Goal: Transaction & Acquisition: Purchase product/service

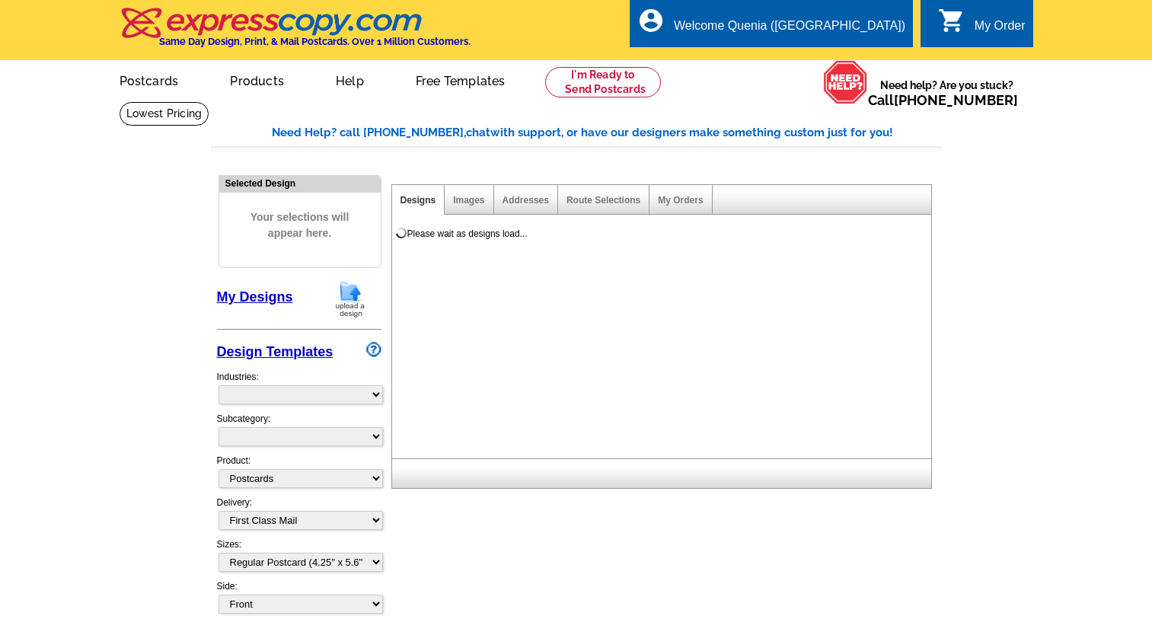
select select
select select "1"
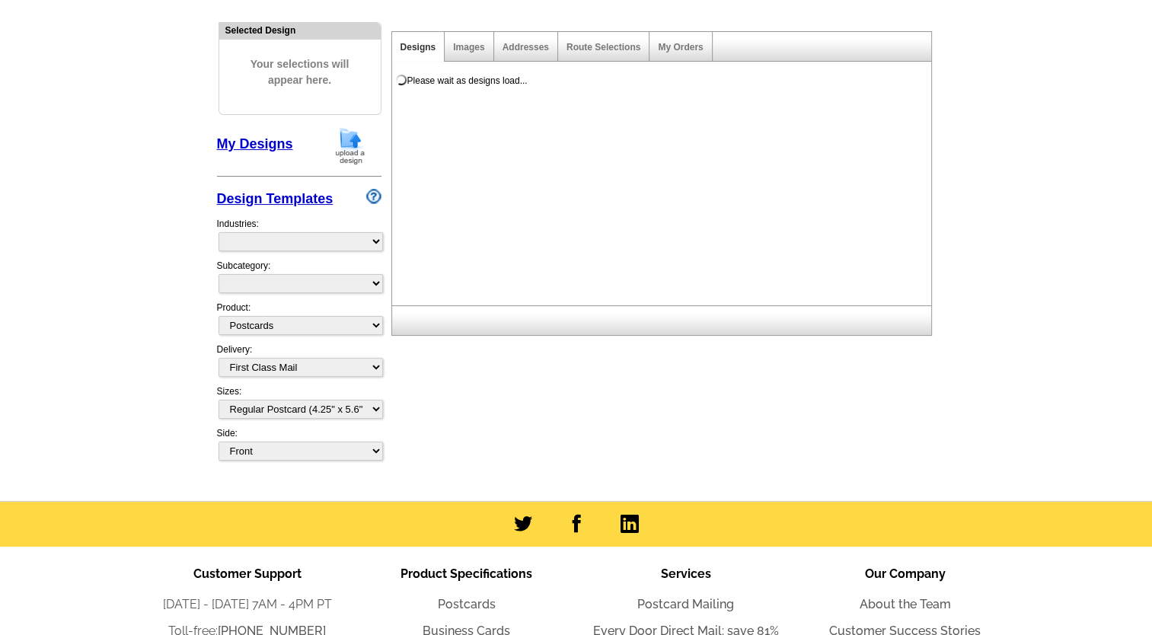
select select "785"
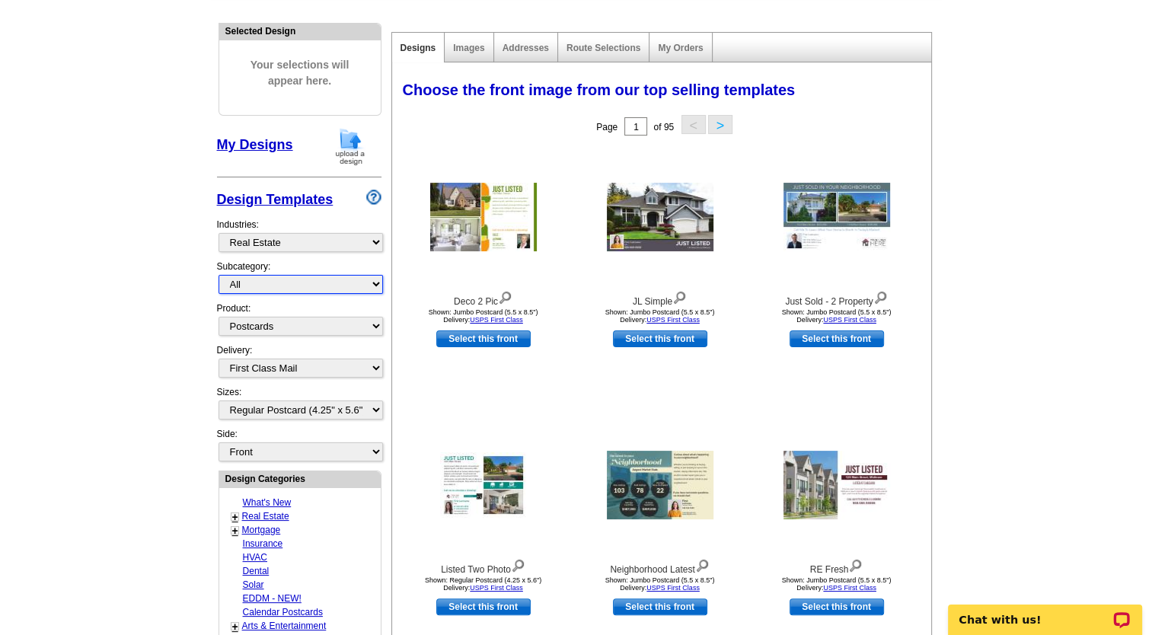
click at [374, 285] on select "All RE/MAX® Referrals Keller Williams® Berkshire Hathaway Home Services Century…" at bounding box center [301, 284] width 164 height 19
select select "789"
click at [219, 275] on select "All RE/MAX® Referrals Keller Williams® Berkshire Hathaway Home Services Century…" at bounding box center [301, 284] width 164 height 19
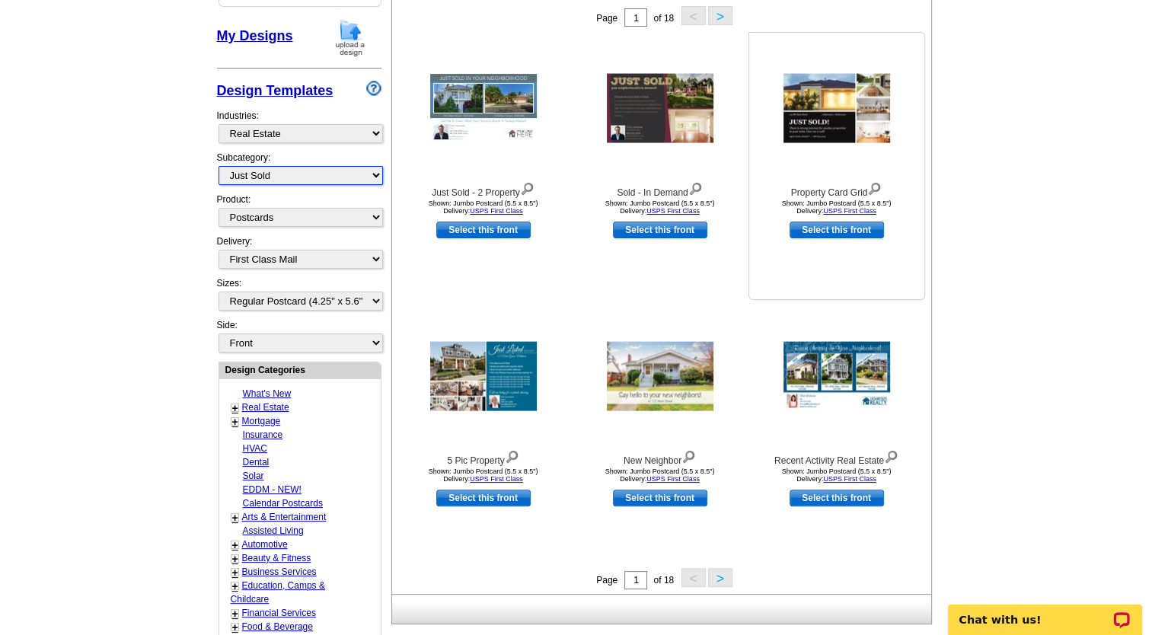
scroll to position [228, 0]
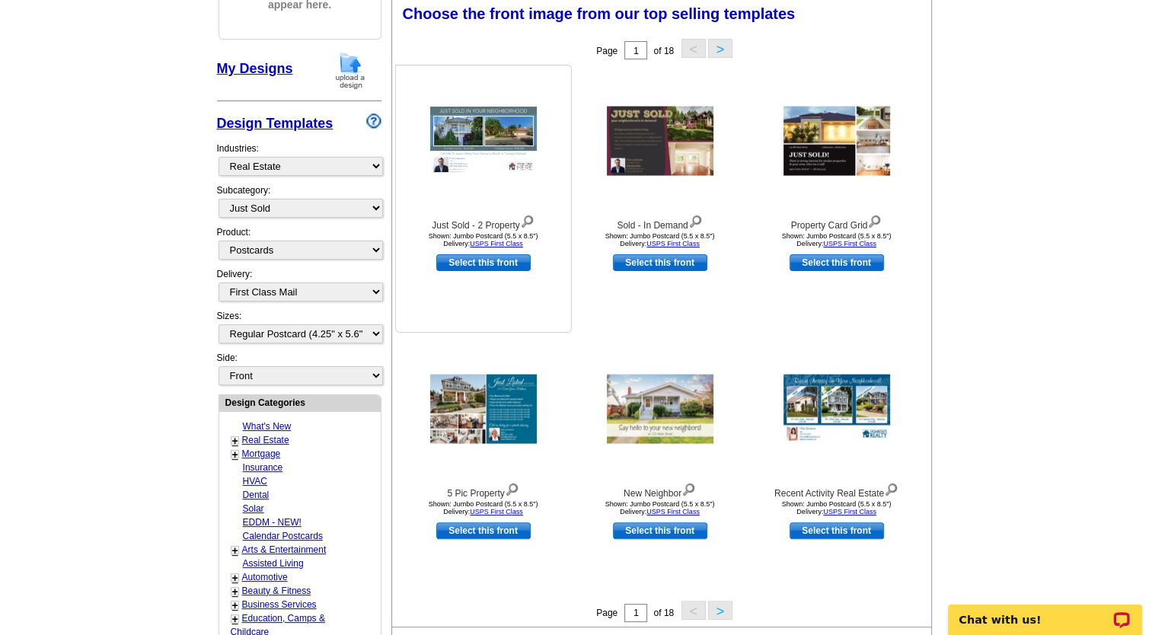
click at [496, 133] on img at bounding box center [483, 141] width 107 height 69
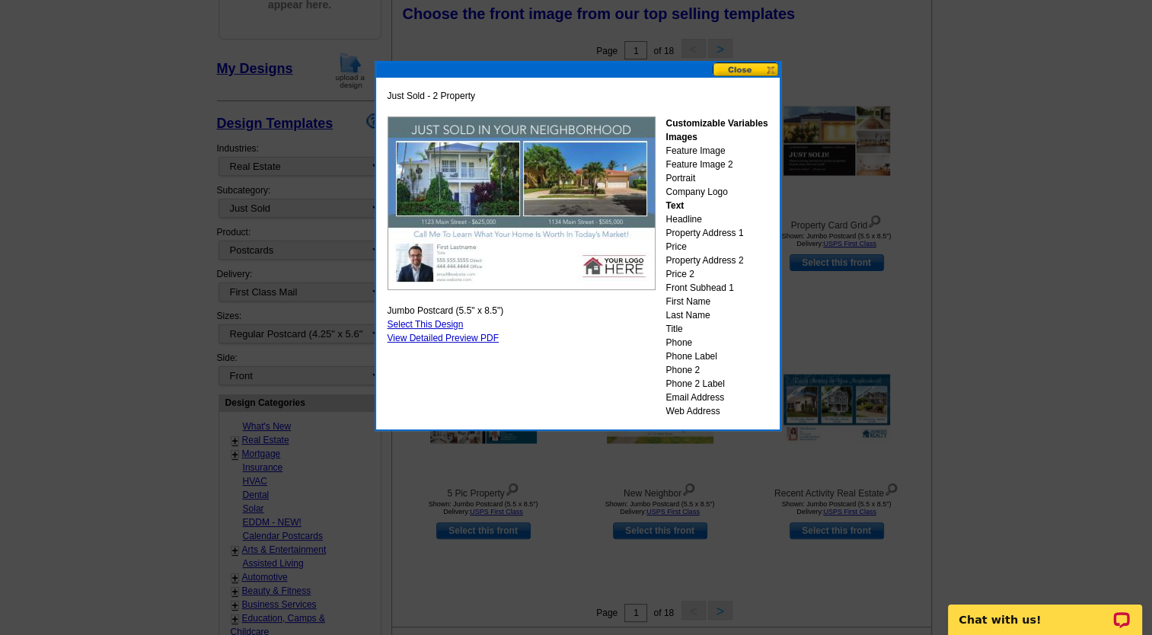
click at [771, 71] on button at bounding box center [746, 69] width 67 height 14
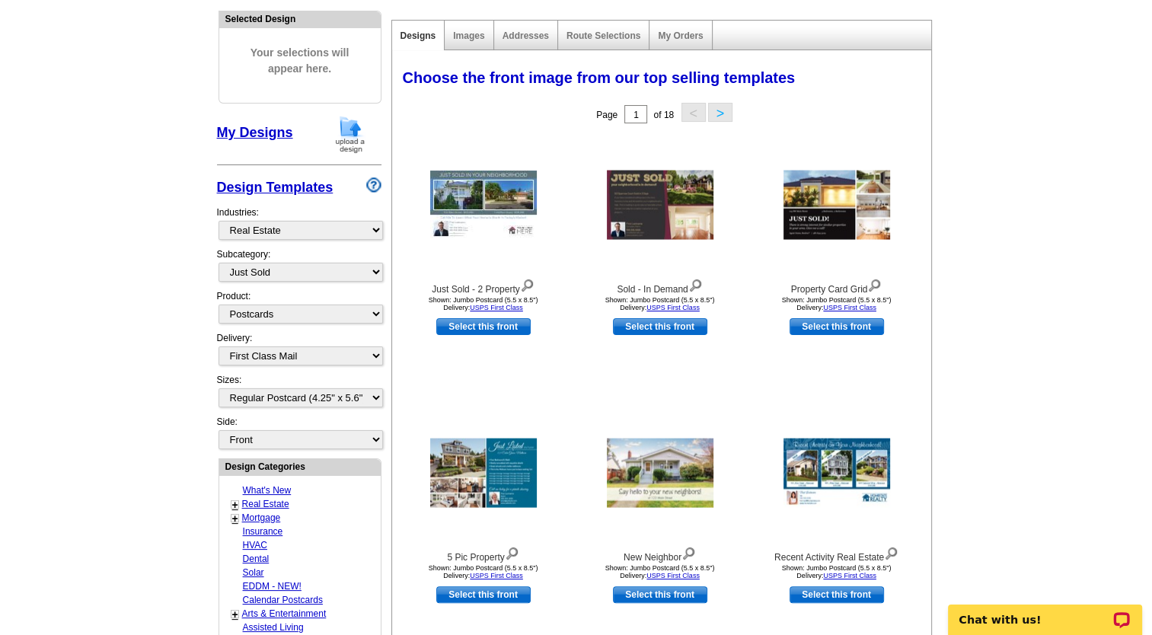
scroll to position [76, 0]
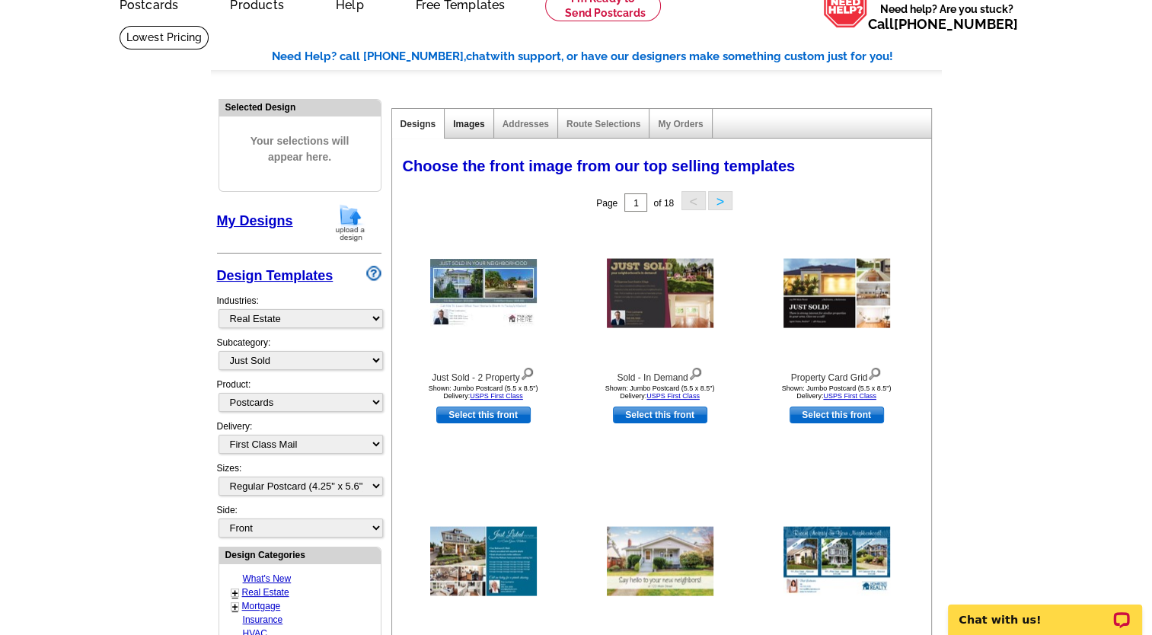
click at [467, 127] on link "Images" at bounding box center [468, 124] width 31 height 11
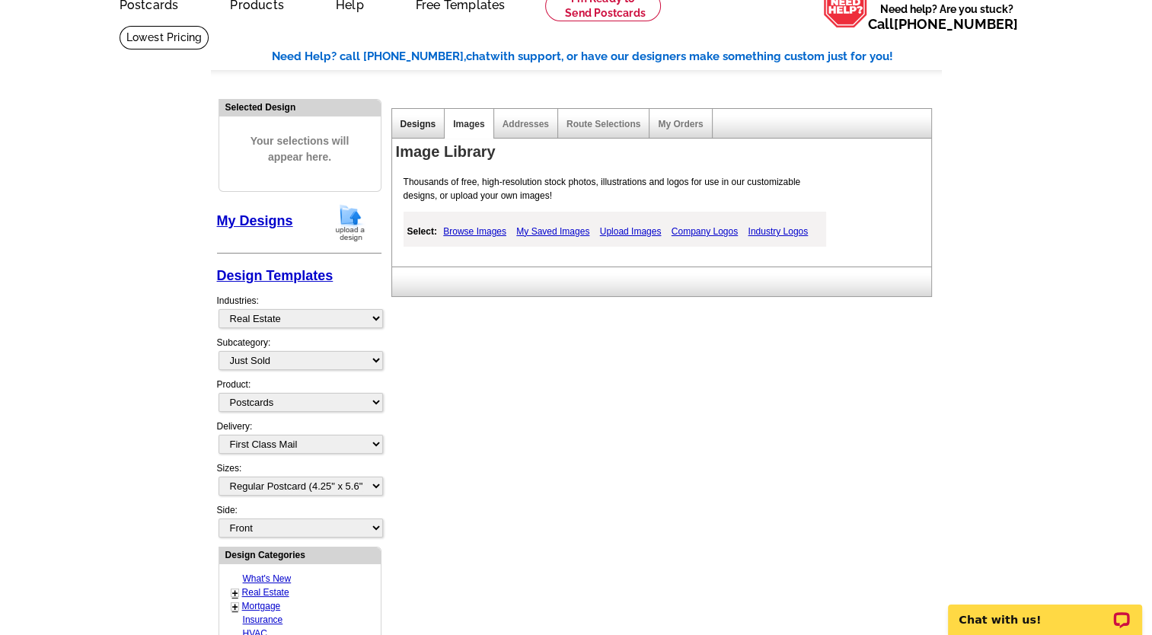
click at [414, 128] on link "Designs" at bounding box center [419, 124] width 36 height 11
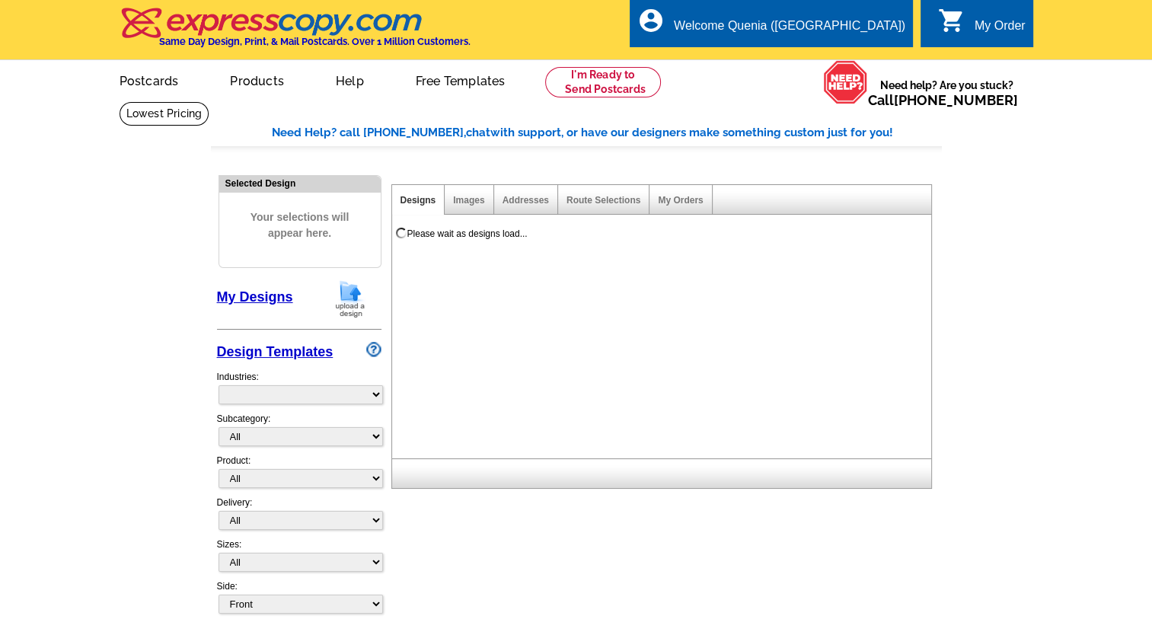
select select "785"
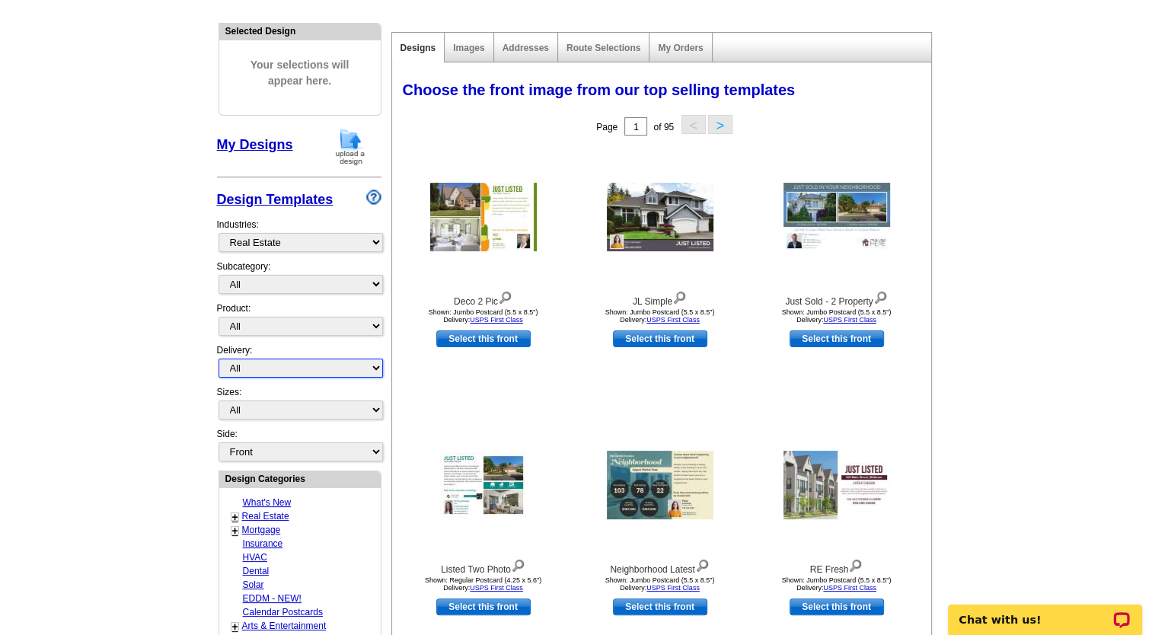
click at [374, 366] on select "All First Class Mail Shipped to Me EDDM Save 66% on Postage" at bounding box center [301, 368] width 164 height 19
select select "1"
click at [219, 359] on select "All First Class Mail Shipped to Me EDDM Save 66% on Postage" at bounding box center [301, 368] width 164 height 19
click at [372, 407] on select "All Jumbo Postcard (5.5" x 8.5") Regular Postcard (4.25" x 5.6") Panoramic Post…" at bounding box center [301, 410] width 164 height 19
select select "1"
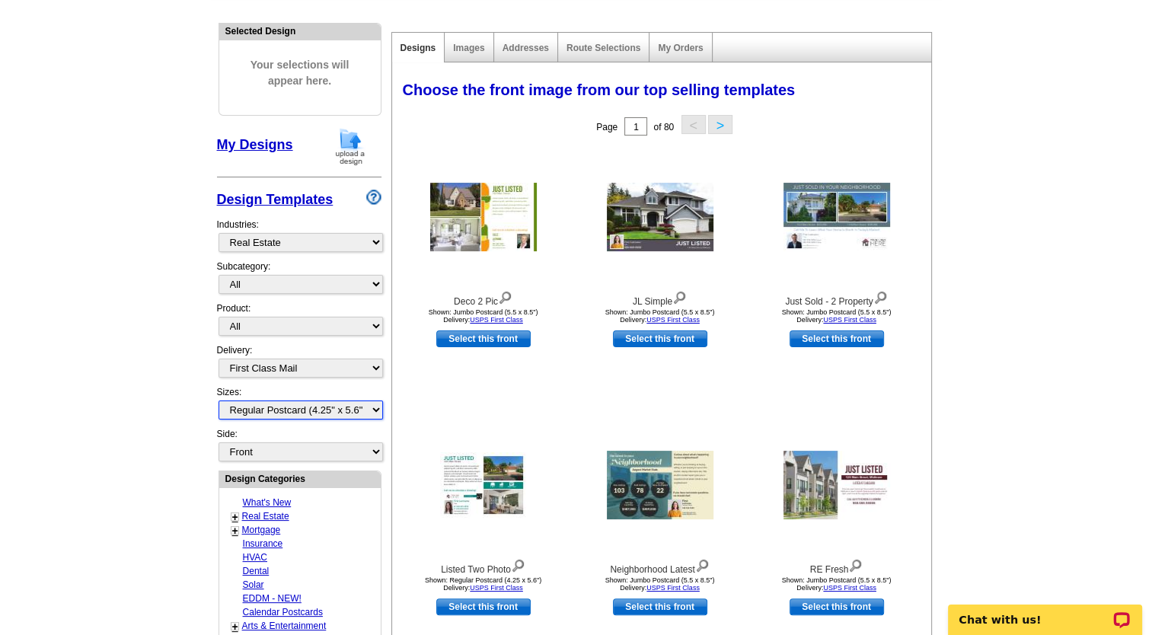
click at [219, 401] on select "All Jumbo Postcard (5.5" x 8.5") Regular Postcard (4.25" x 5.6") Panoramic Post…" at bounding box center [301, 410] width 164 height 19
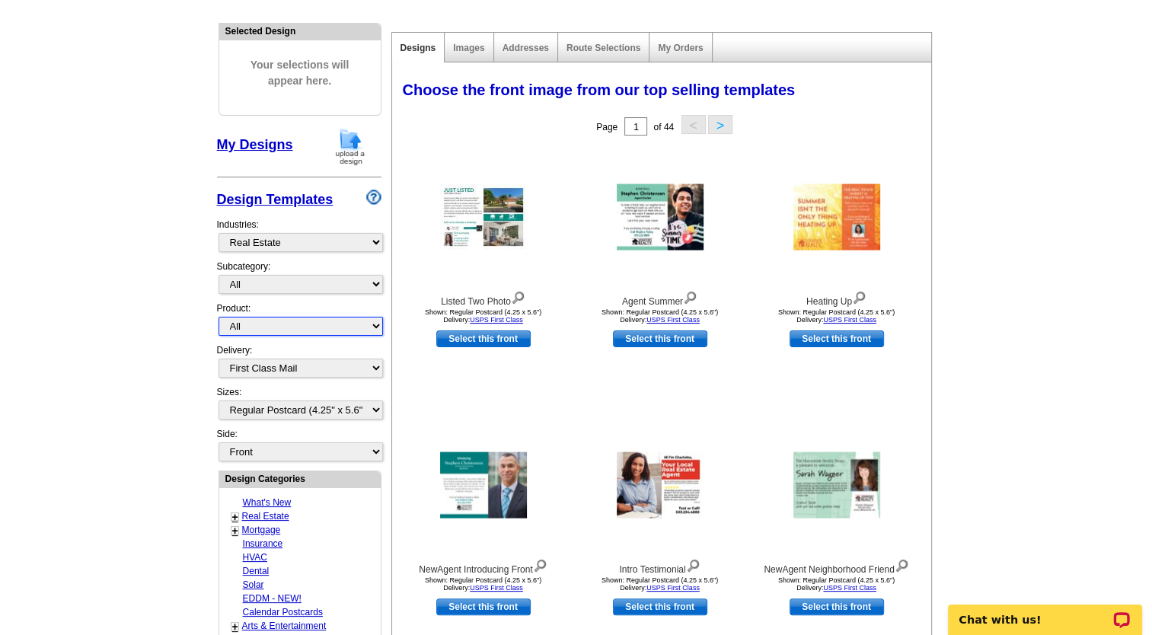
click at [376, 324] on select "All Postcards Letters and flyers Business Cards Door Hangers Greeting Cards" at bounding box center [301, 326] width 164 height 19
select select "1"
click at [219, 317] on select "All Postcards Letters and flyers Business Cards Door Hangers Greeting Cards" at bounding box center [301, 326] width 164 height 19
select select
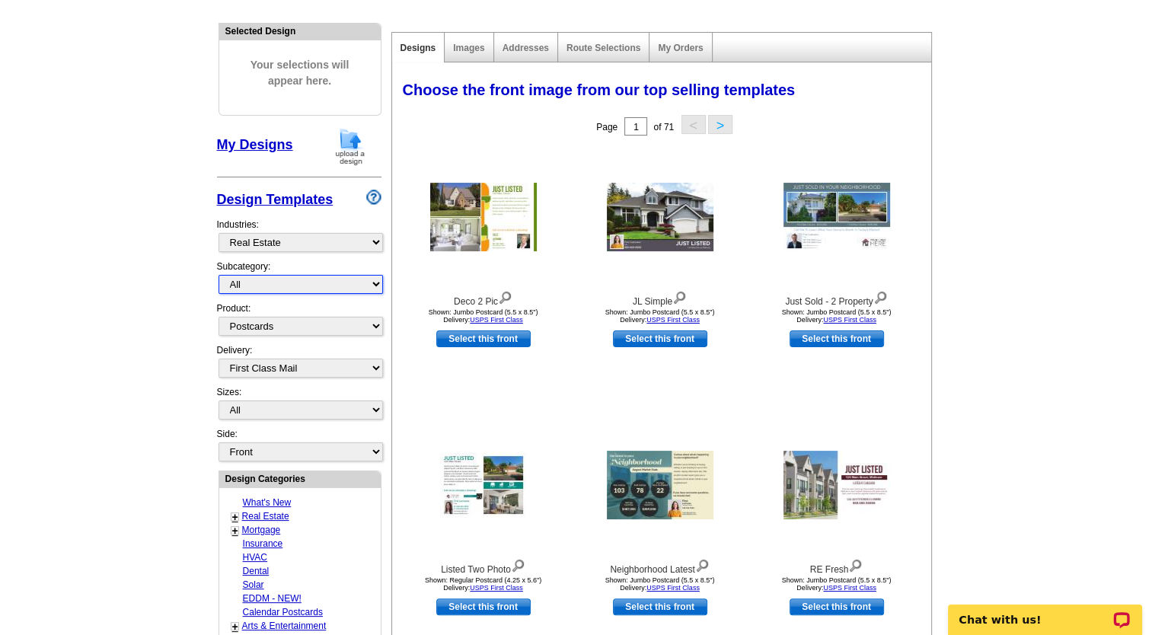
click at [375, 282] on select "All RE/MAX® Referrals Keller Williams® Berkshire Hathaway Home Services Century…" at bounding box center [301, 284] width 164 height 19
click at [219, 275] on select "All RE/MAX® Referrals Keller Williams® Berkshire Hathaway Home Services Century…" at bounding box center [301, 284] width 164 height 19
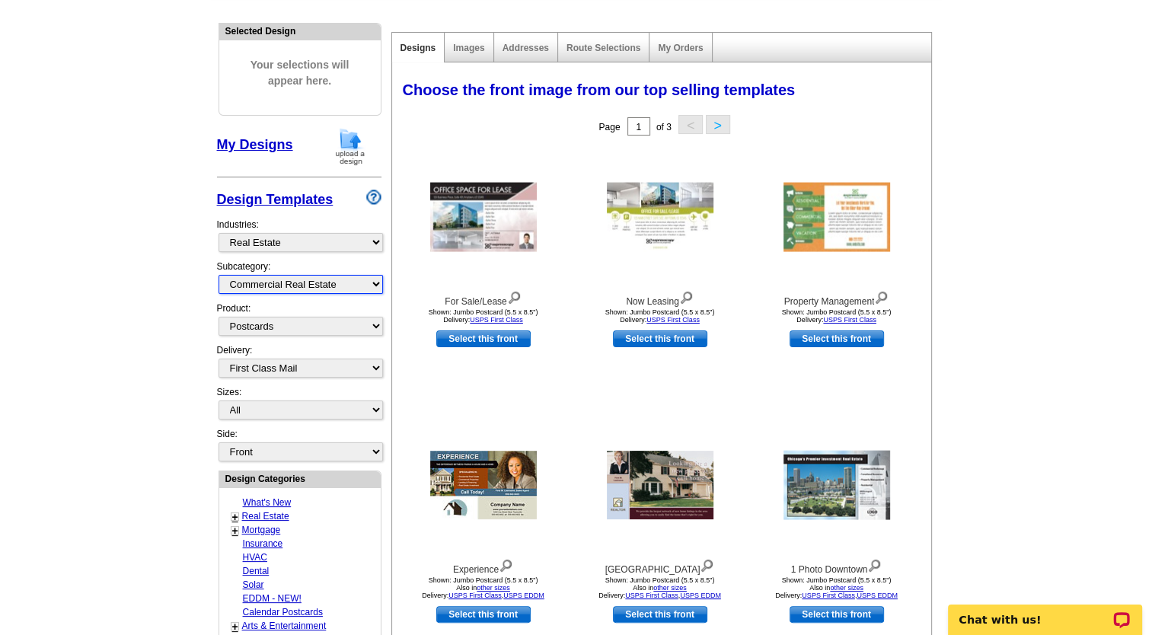
click at [375, 284] on select "All RE/MAX® Referrals Keller Williams® Berkshire Hathaway Home Services Century…" at bounding box center [301, 284] width 164 height 19
select select "789"
click at [219, 275] on select "All RE/MAX® Referrals Keller Williams® Berkshire Hathaway Home Services Century…" at bounding box center [301, 284] width 164 height 19
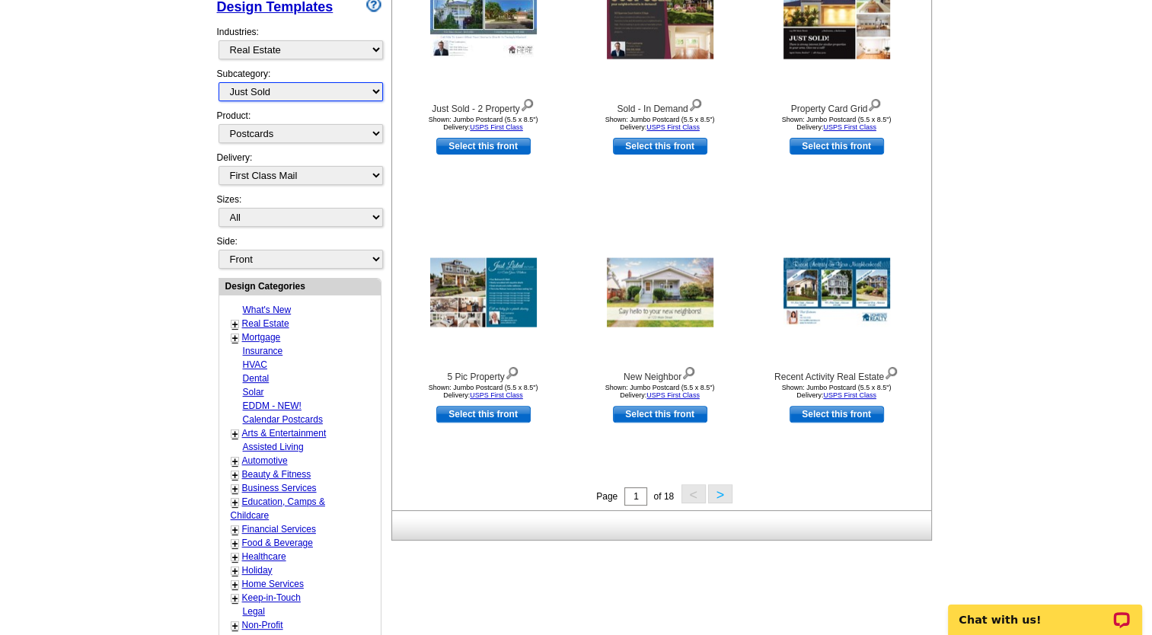
scroll to position [381, 0]
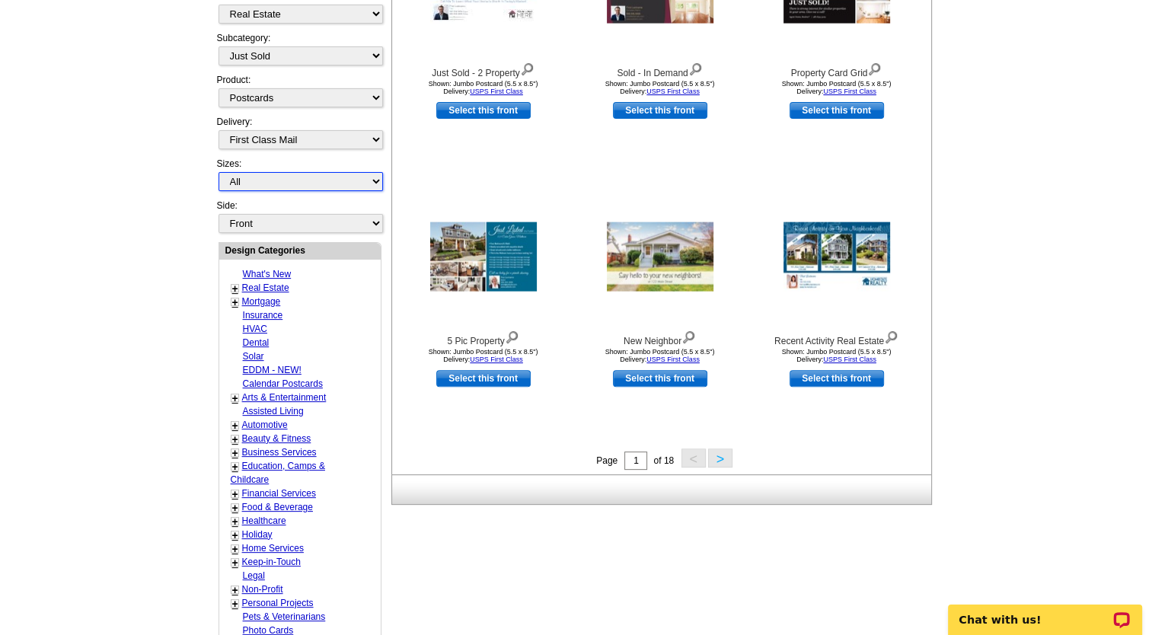
click at [375, 177] on select "All Jumbo Postcard (5.5" x 8.5") Regular Postcard (4.25" x 5.6") Panoramic Post…" at bounding box center [301, 181] width 164 height 19
select select "1"
click at [219, 172] on select "All Jumbo Postcard (5.5" x 8.5") Regular Postcard (4.25" x 5.6") Panoramic Post…" at bounding box center [301, 181] width 164 height 19
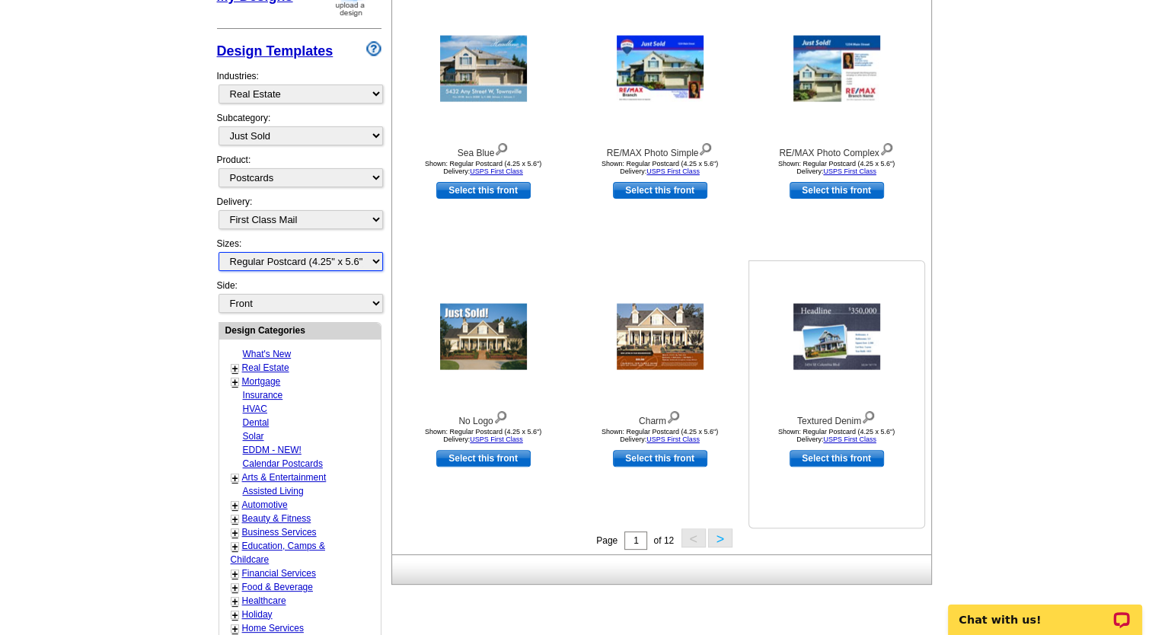
scroll to position [225, 0]
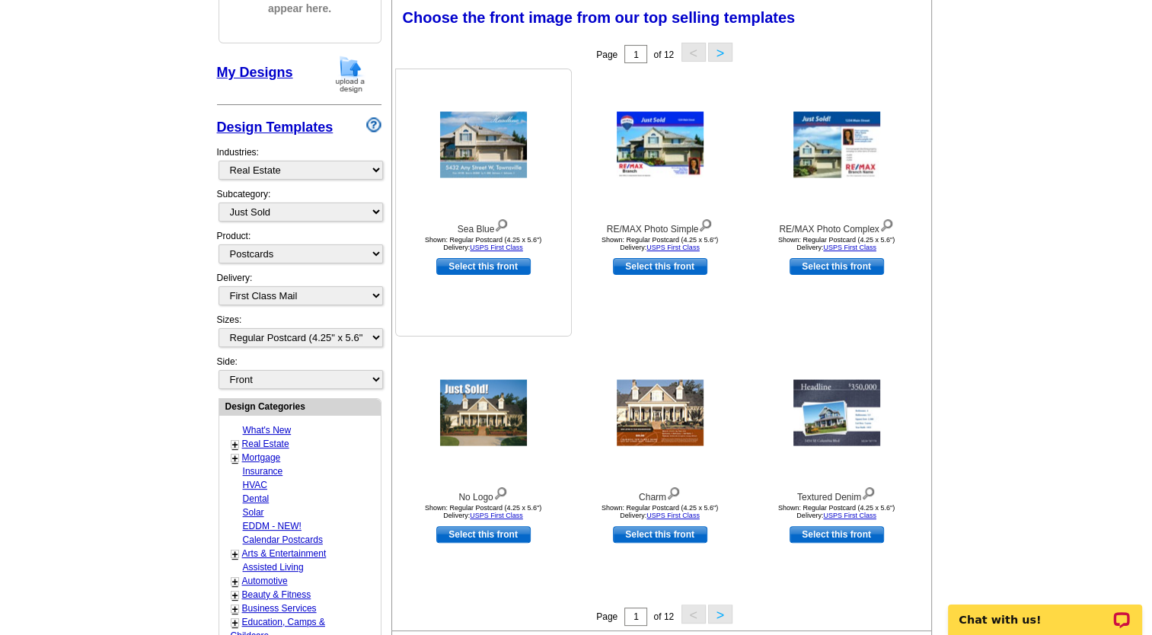
click at [502, 270] on link "Select this front" at bounding box center [483, 266] width 94 height 17
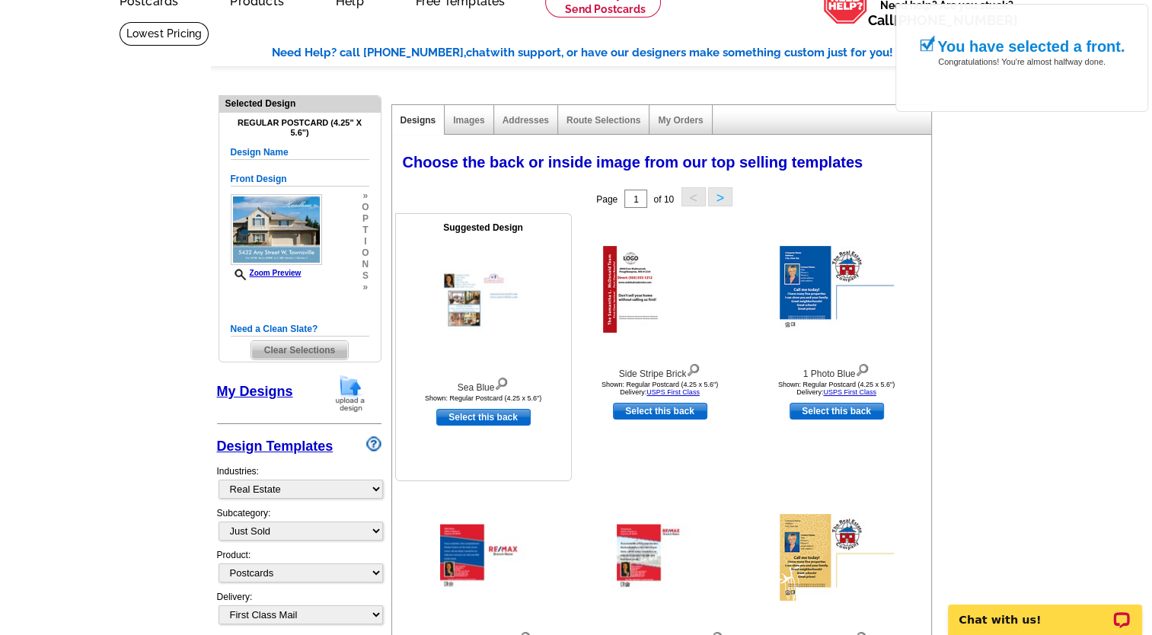
scroll to position [152, 0]
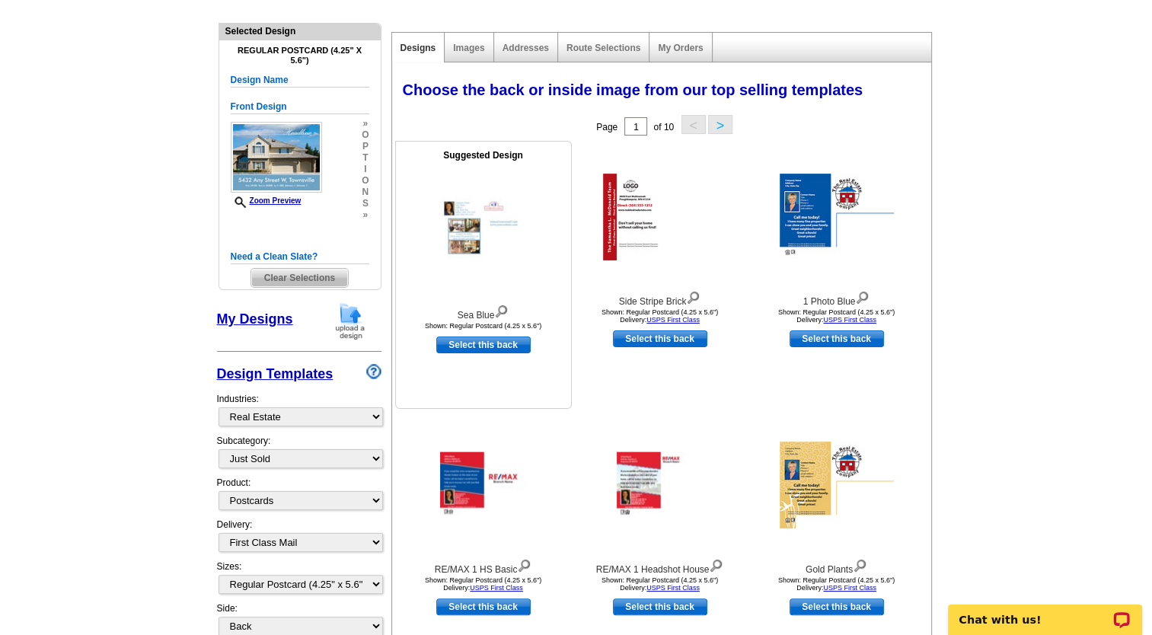
click at [503, 347] on link "Select this back" at bounding box center [483, 345] width 94 height 17
select select "front"
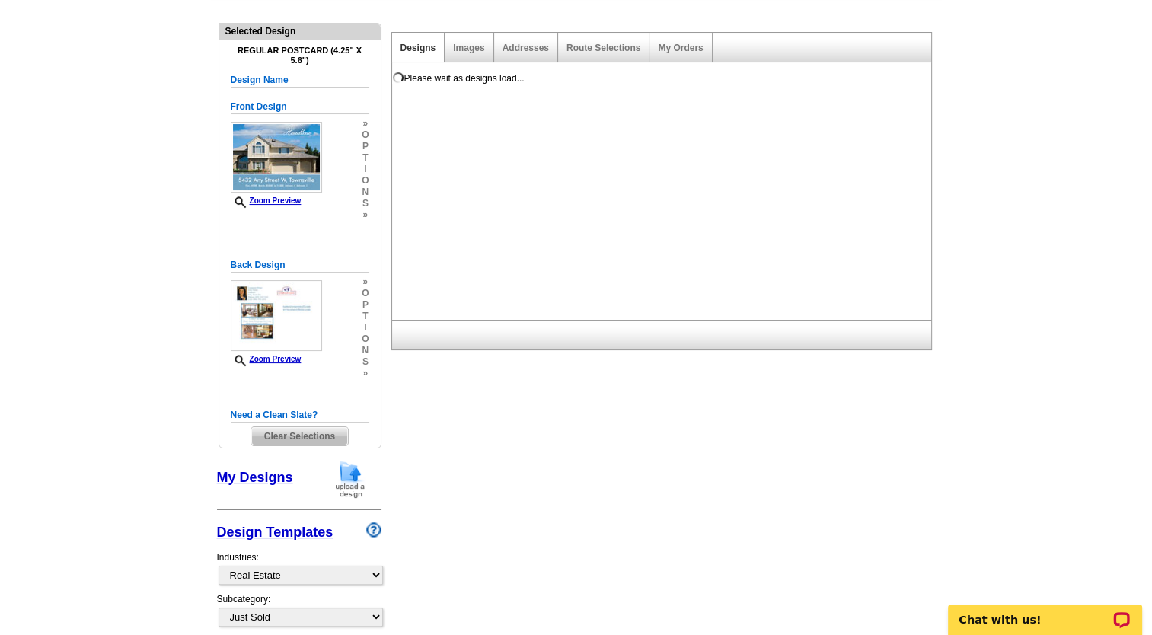
scroll to position [0, 0]
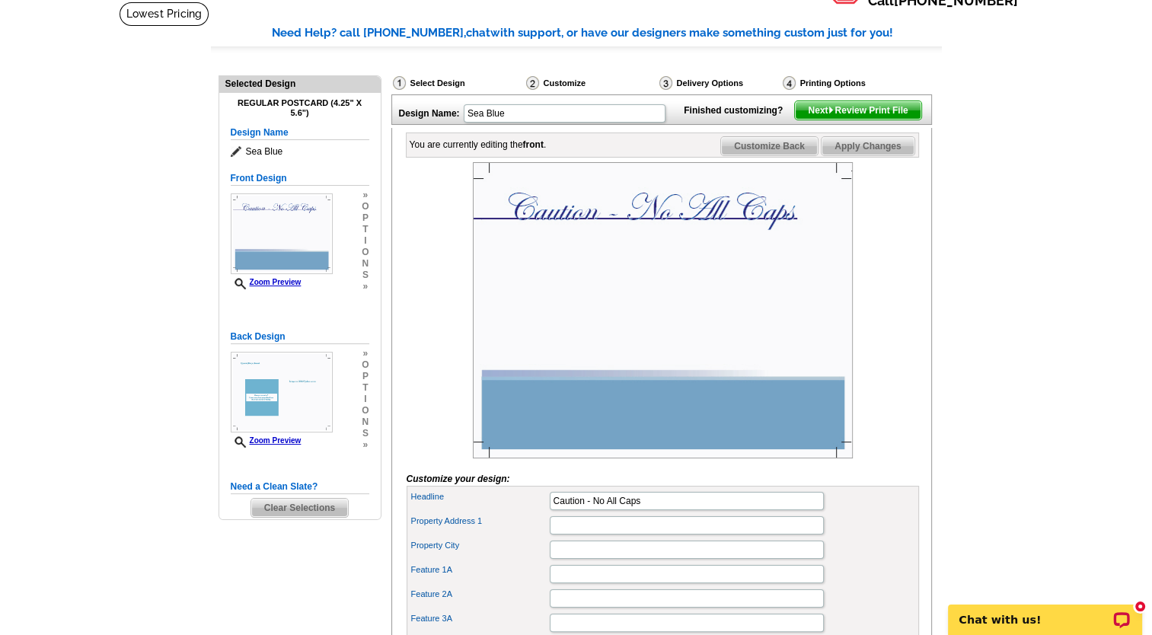
scroll to position [76, 0]
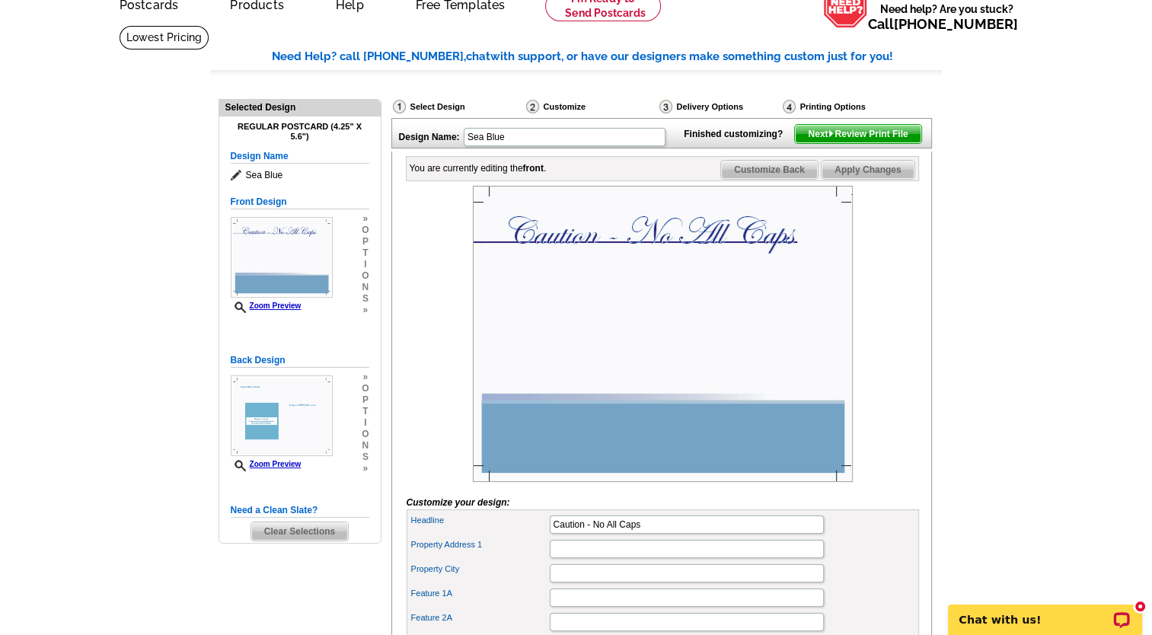
click at [568, 264] on img at bounding box center [663, 334] width 380 height 296
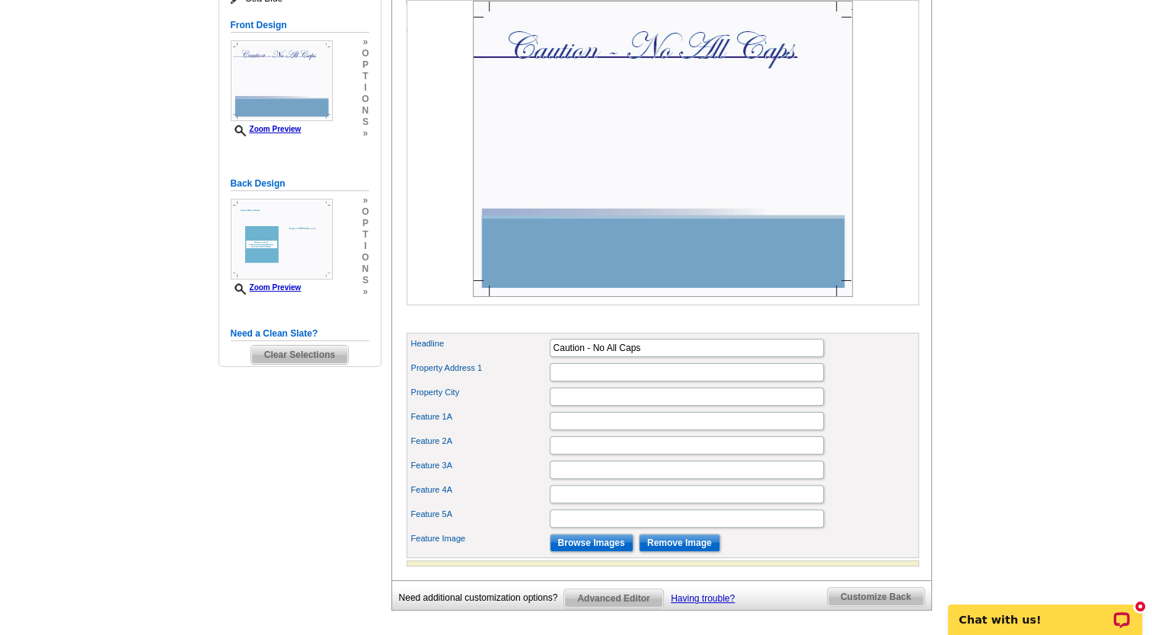
scroll to position [305, 0]
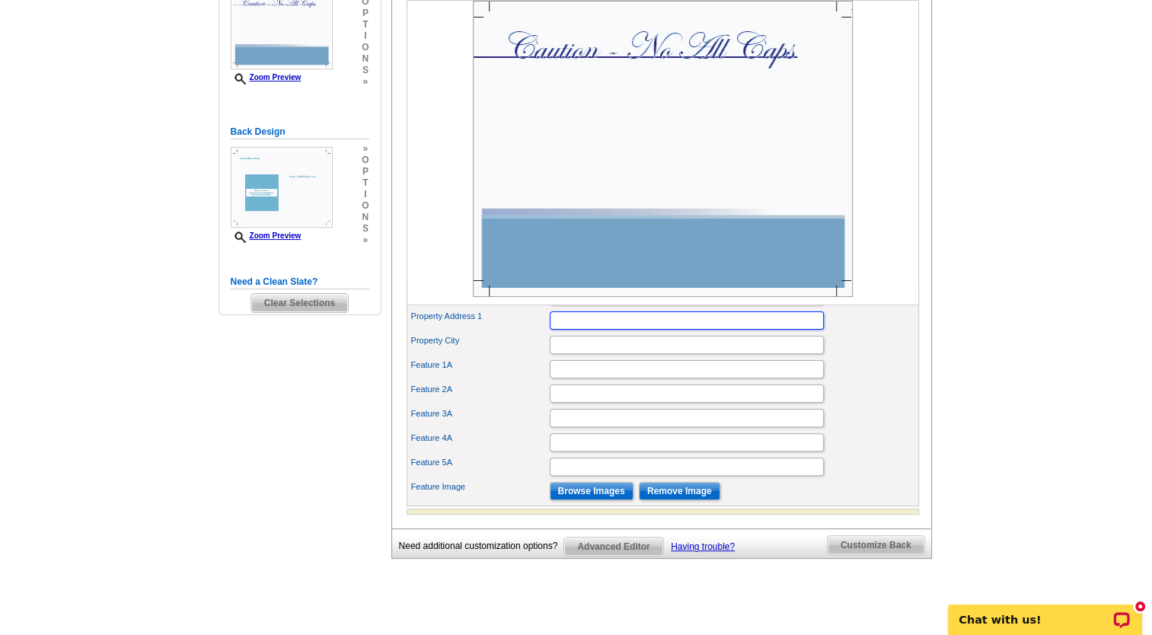
click at [602, 330] on input "Property Address 1" at bounding box center [687, 320] width 274 height 18
type input "3300 16th St W"
click at [624, 354] on input "Property City" at bounding box center [687, 345] width 274 height 18
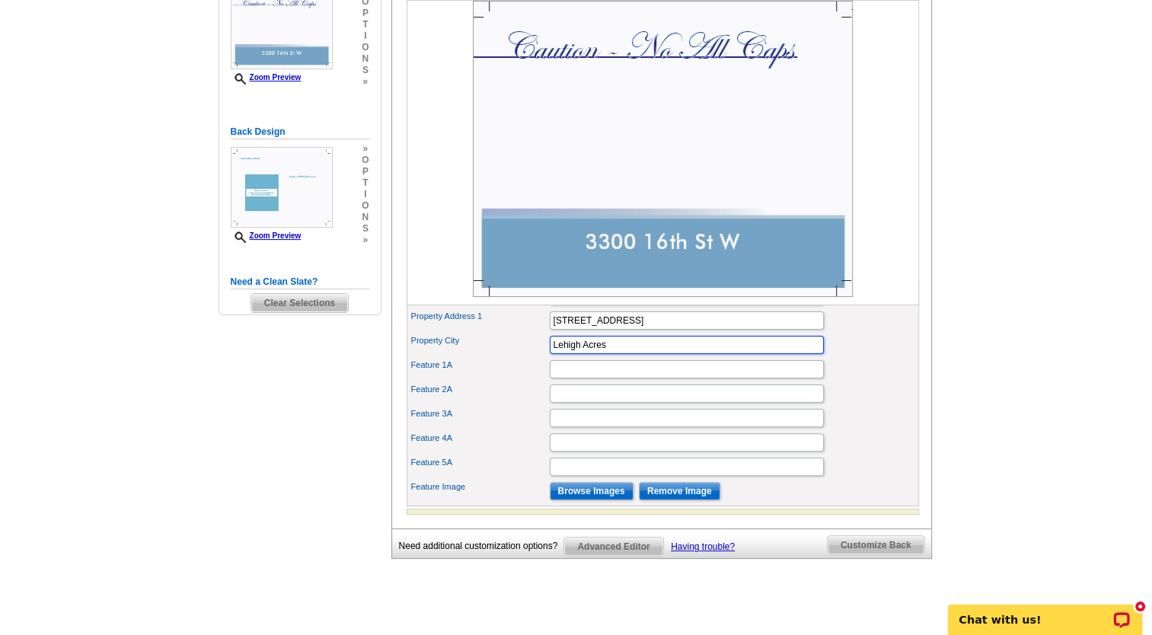
type input "Lehigh Acres"
click at [624, 378] on input "Feature 1A" at bounding box center [687, 369] width 274 height 18
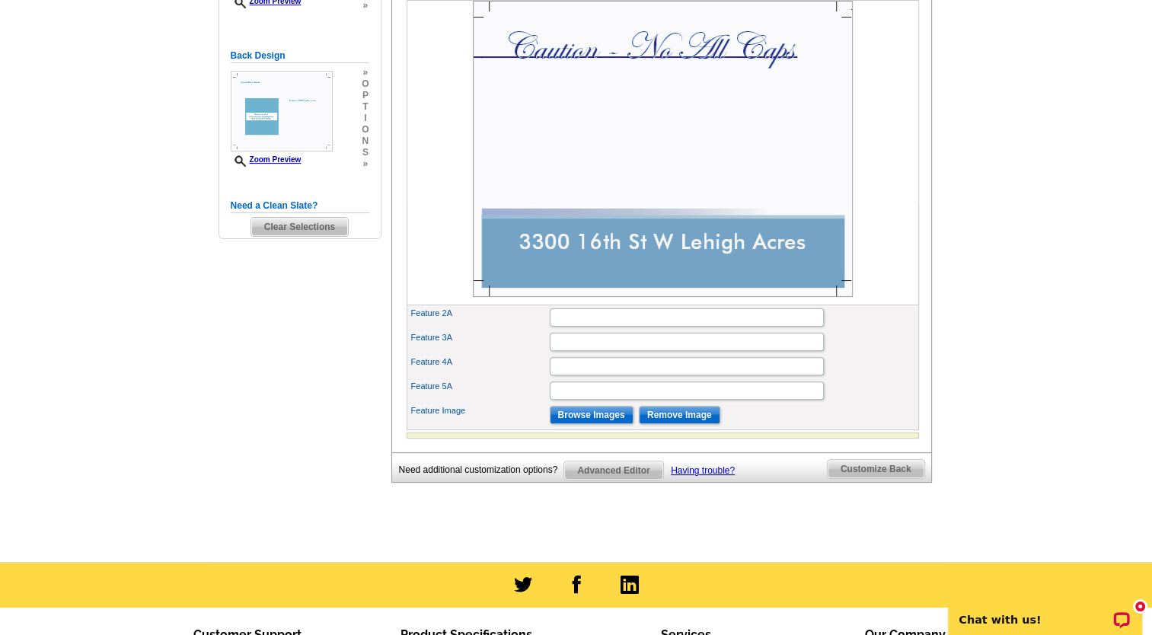
scroll to position [305, 0]
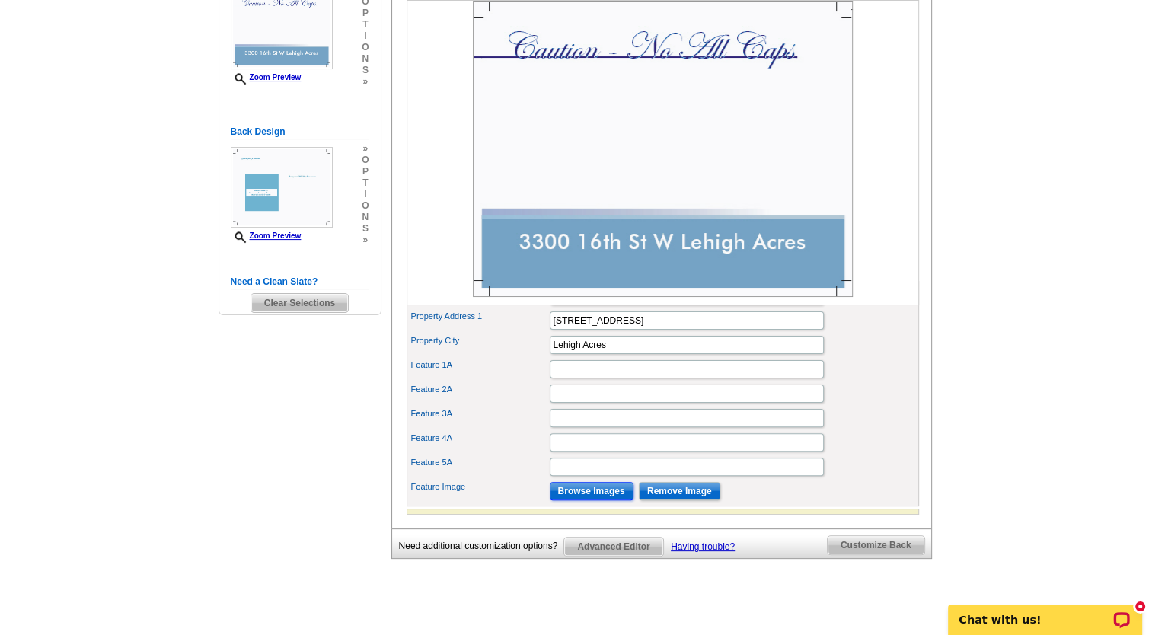
click at [589, 500] on input "Browse Images" at bounding box center [592, 491] width 84 height 18
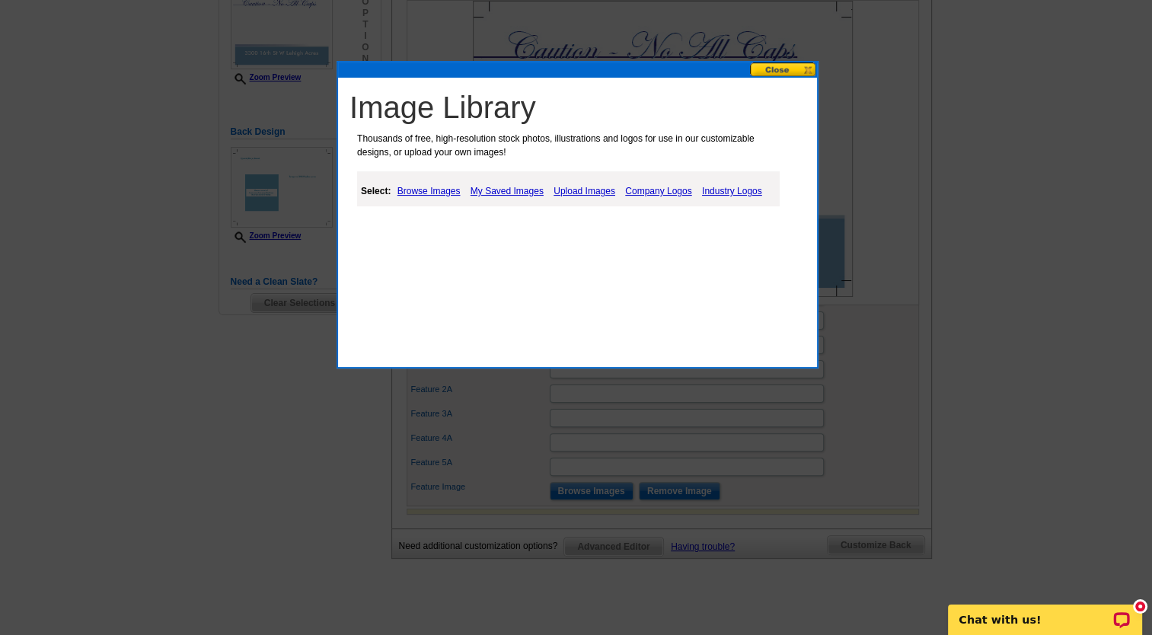
click at [436, 191] on link "Browse Images" at bounding box center [429, 191] width 71 height 18
click at [512, 190] on link "My Saved Images" at bounding box center [508, 191] width 81 height 18
click at [582, 193] on link "Upload Images" at bounding box center [585, 191] width 69 height 18
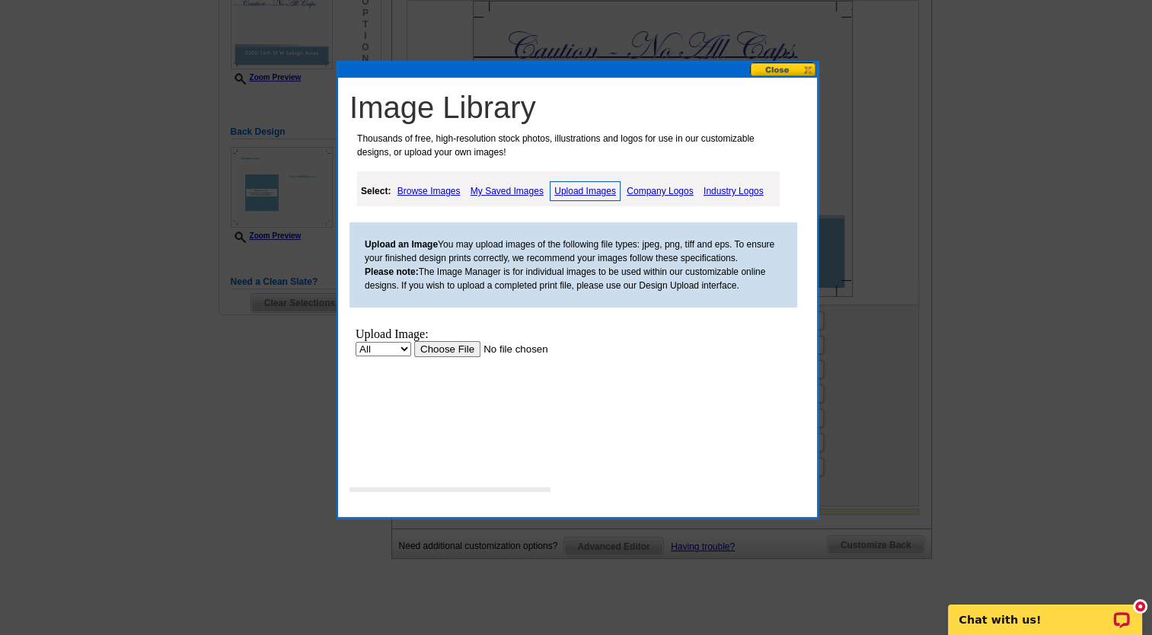
scroll to position [0, 0]
click at [456, 345] on input "file" at bounding box center [510, 349] width 193 height 16
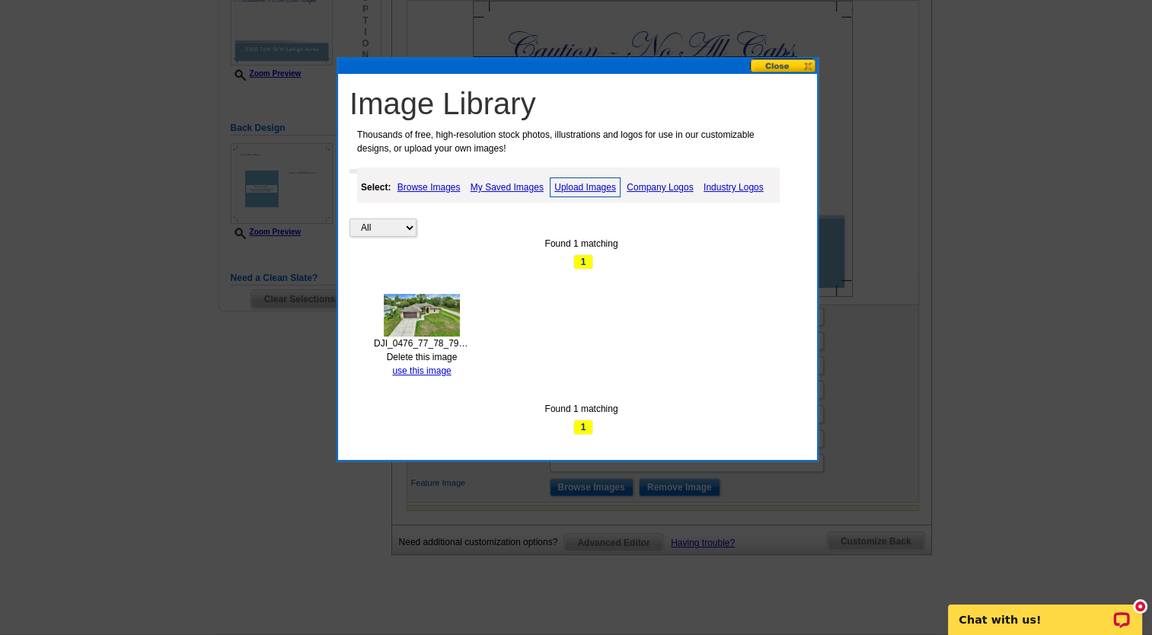
scroll to position [381, 0]
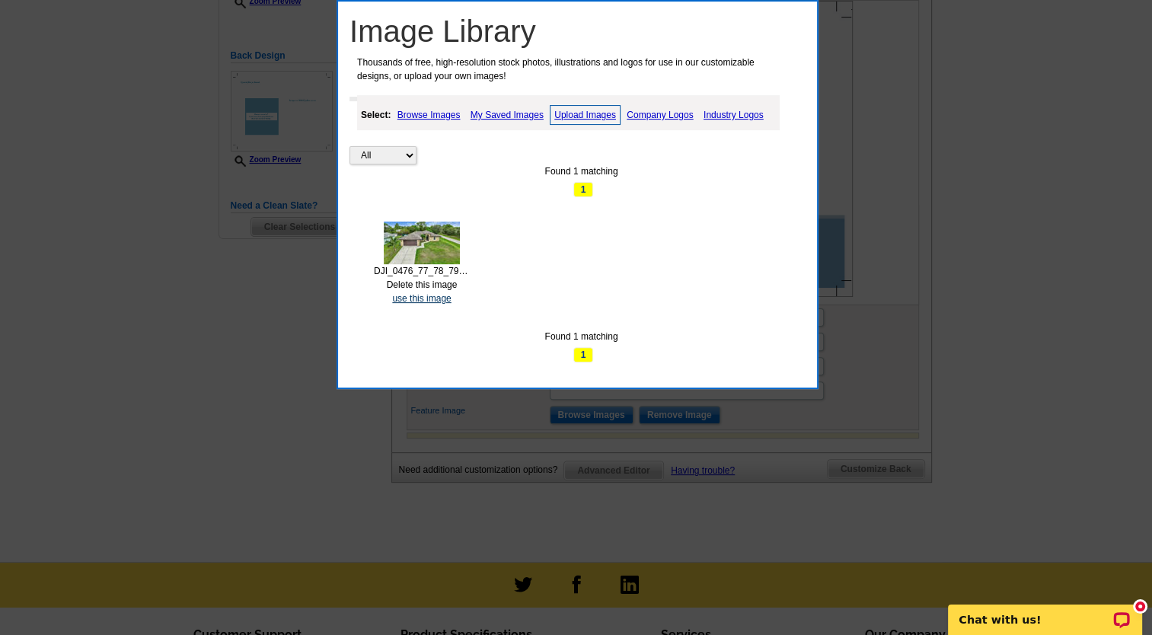
click at [423, 299] on link "use this image" at bounding box center [421, 298] width 59 height 11
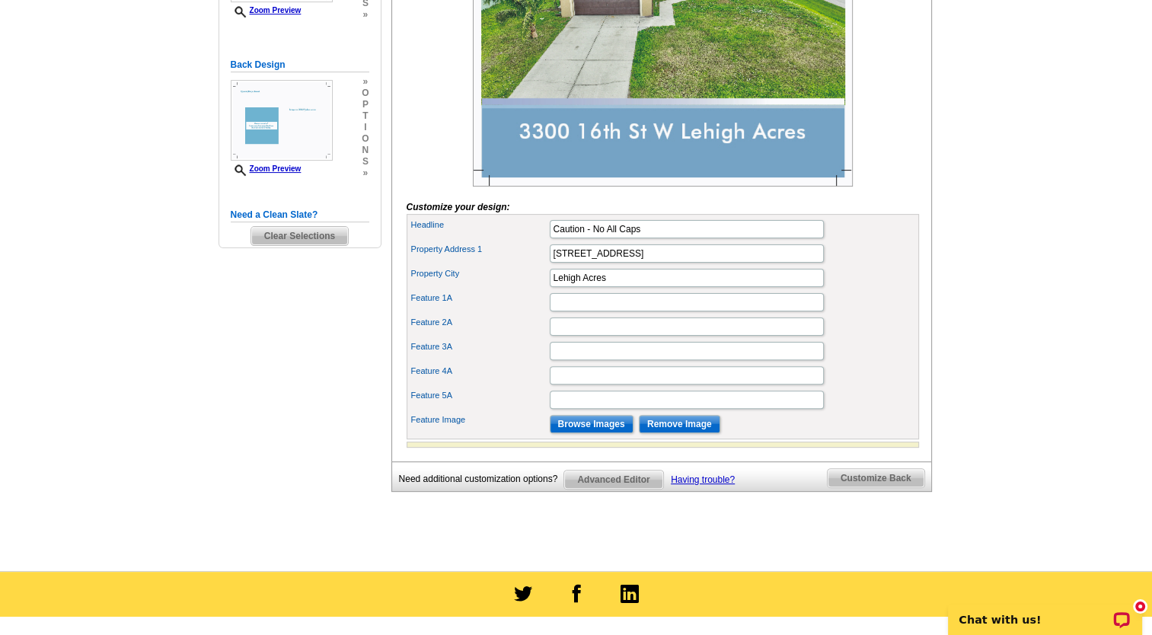
scroll to position [381, 0]
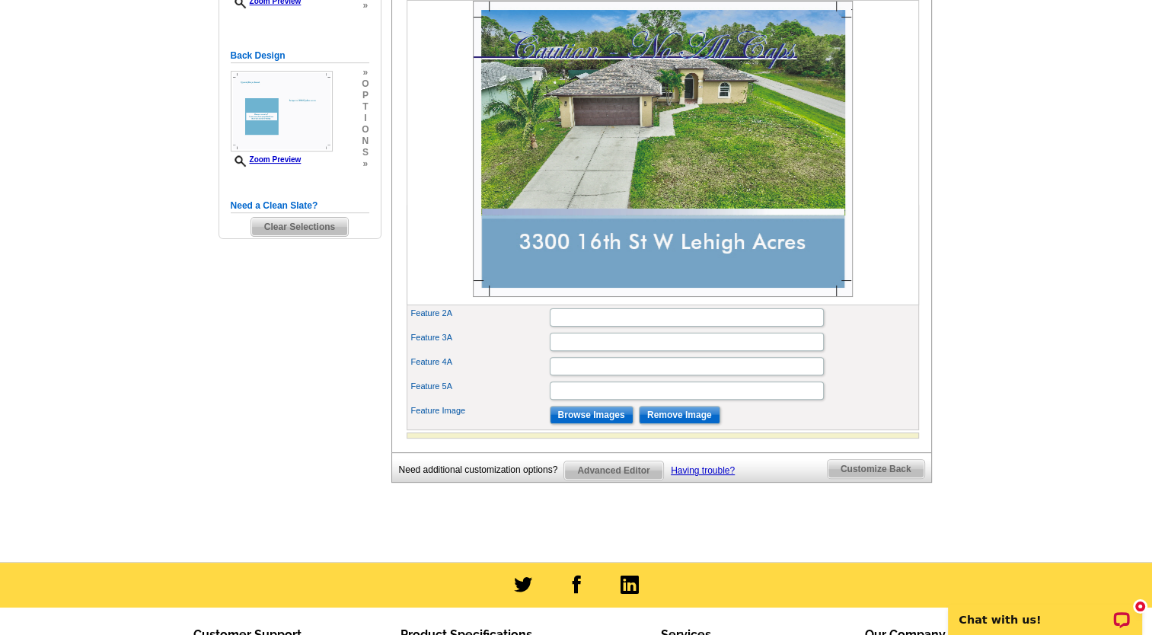
click at [882, 478] on span "Customize Back" at bounding box center [876, 469] width 97 height 18
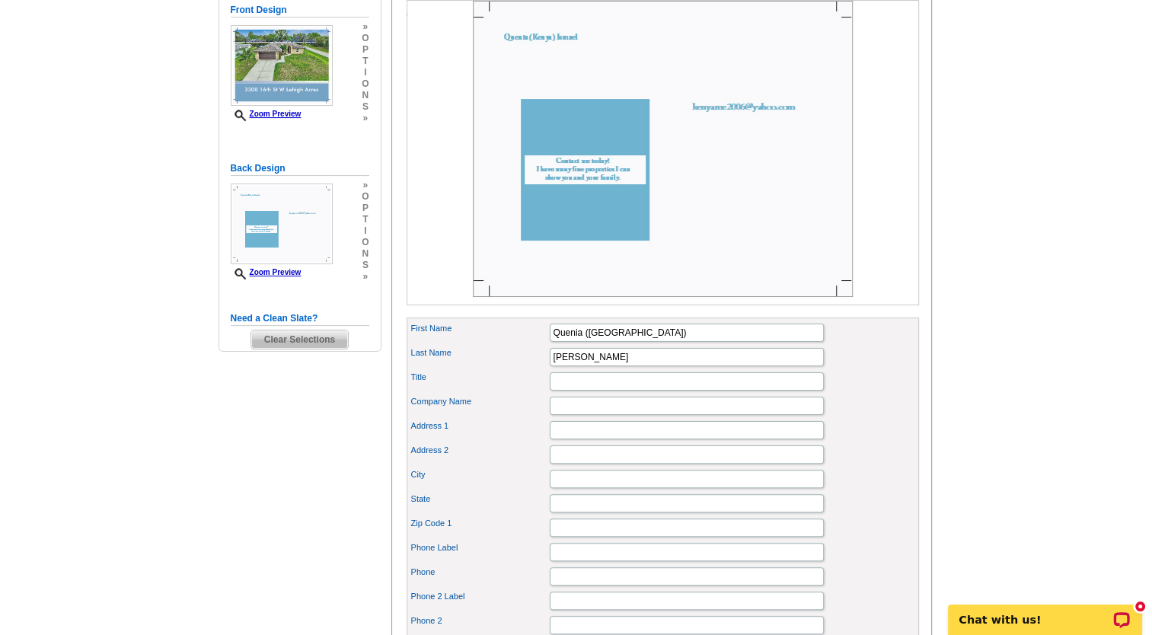
scroll to position [305, 0]
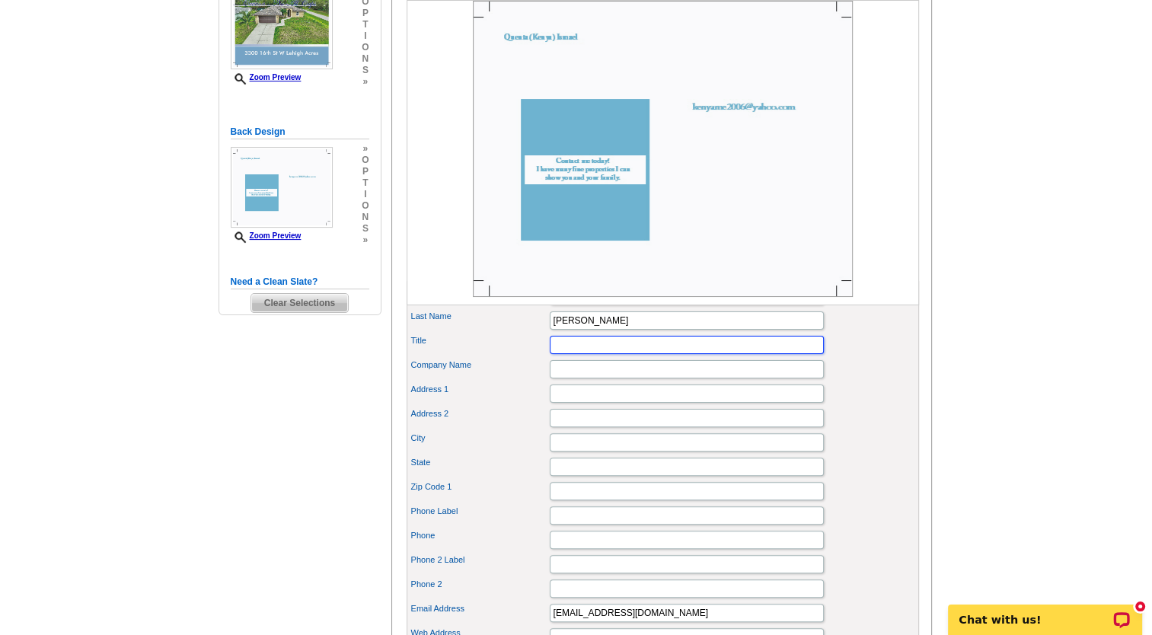
click at [619, 354] on input "Title" at bounding box center [687, 345] width 274 height 18
type input "Realtor"
click at [602, 378] on input "Company Name" at bounding box center [687, 369] width 274 height 18
type input "Coldwell Banker Preferred Properties"
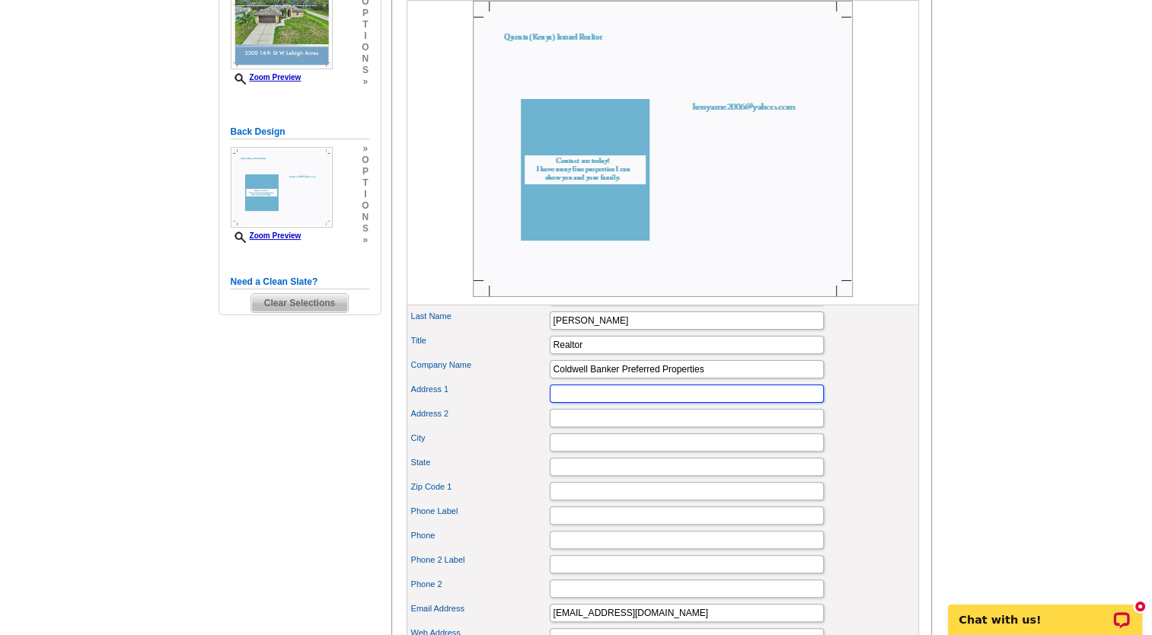
click at [606, 403] on input "Address 1" at bounding box center [687, 394] width 274 height 18
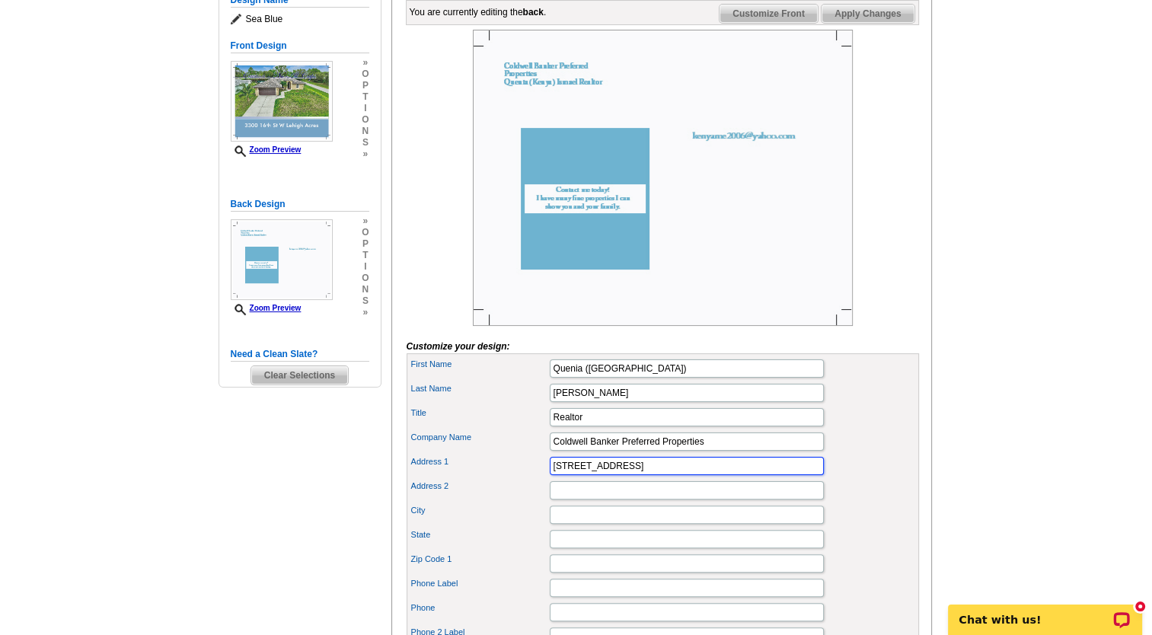
scroll to position [228, 0]
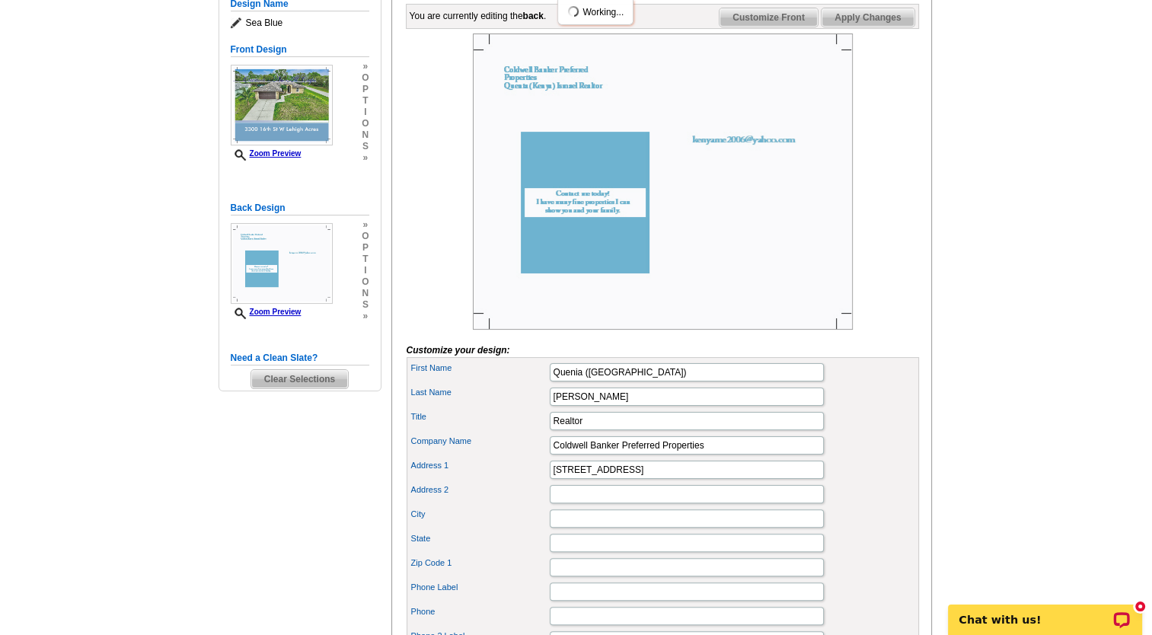
drag, startPoint x: 1074, startPoint y: 309, endPoint x: 1072, endPoint y: 224, distance: 85.3
click at [1072, 224] on main "Need Help? call 800-260-5887, chat with support, or have our designers make som…" at bounding box center [576, 542] width 1152 height 1338
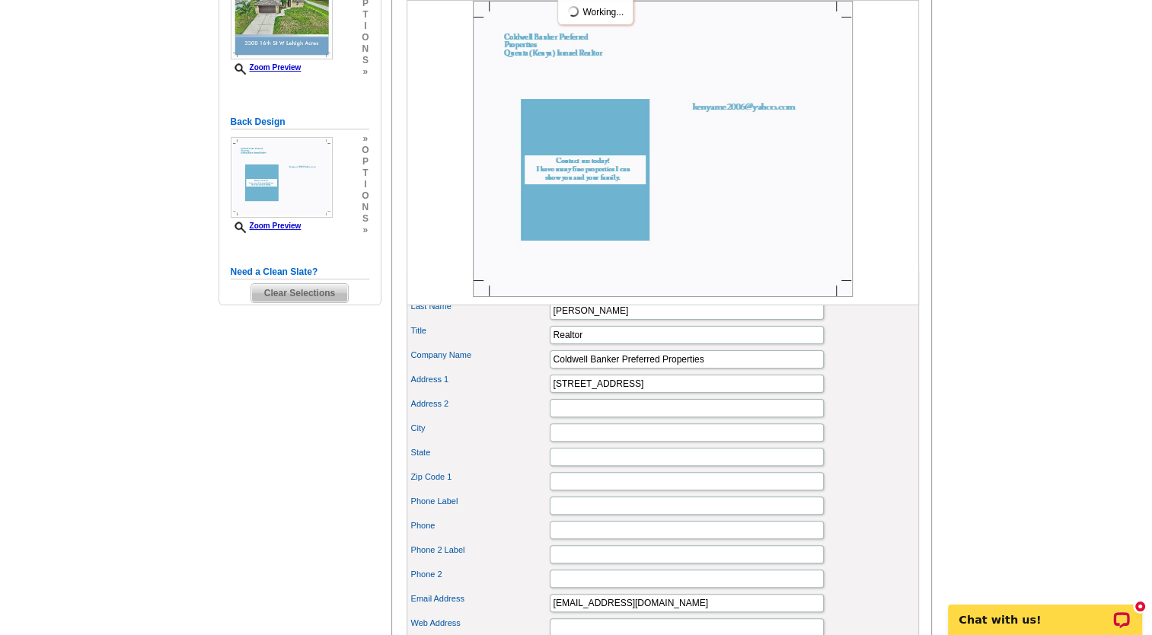
scroll to position [381, 0]
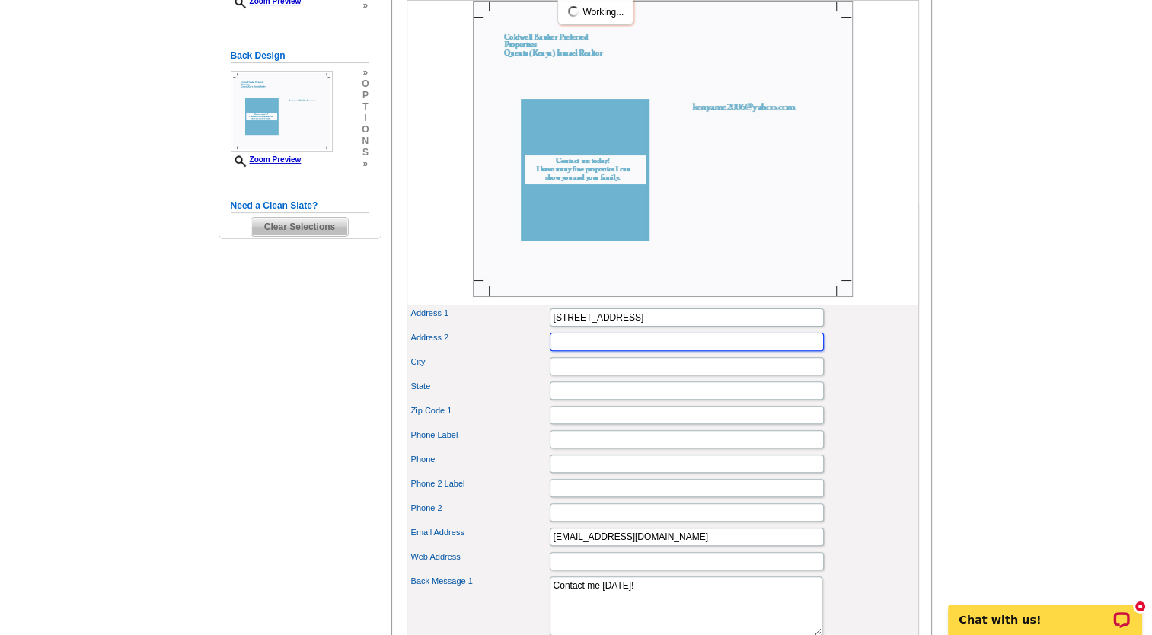
click at [579, 351] on input "Address 2" at bounding box center [687, 342] width 274 height 18
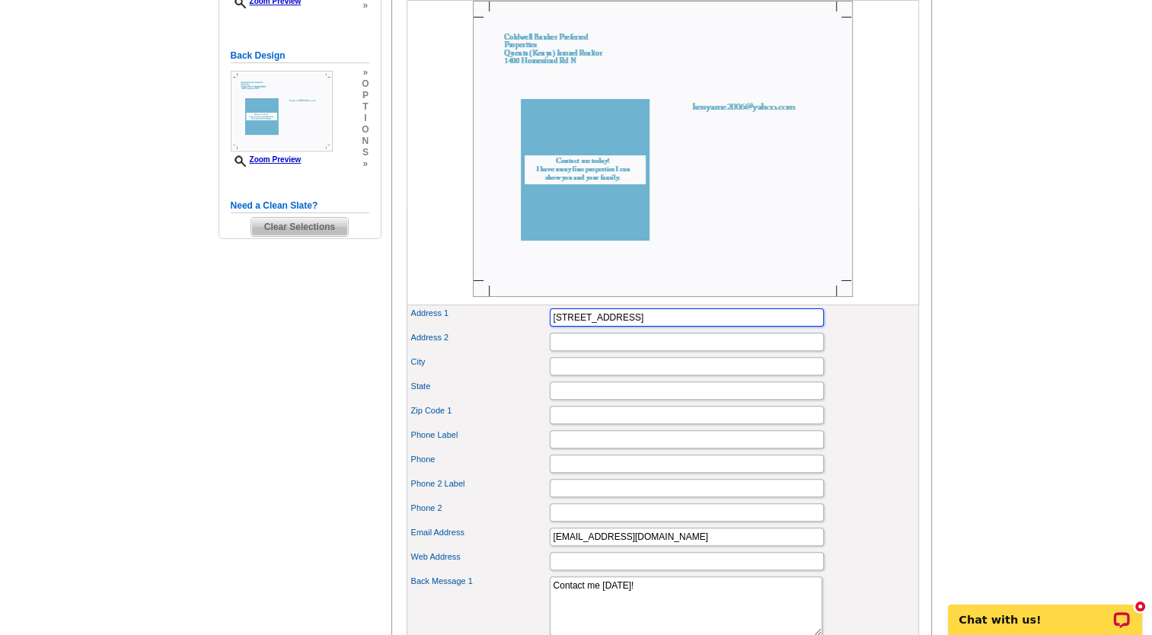
click at [679, 327] on input "1400 Homestead Rd N" at bounding box center [687, 317] width 274 height 18
click at [641, 351] on input "Address 2" at bounding box center [687, 342] width 274 height 18
click at [752, 327] on input "1400 Homestead Rd N Lehigh Acres Fl 33936" at bounding box center [687, 317] width 274 height 18
type input "1400 Homestead Rd N"
click at [652, 378] on div "City" at bounding box center [663, 366] width 506 height 24
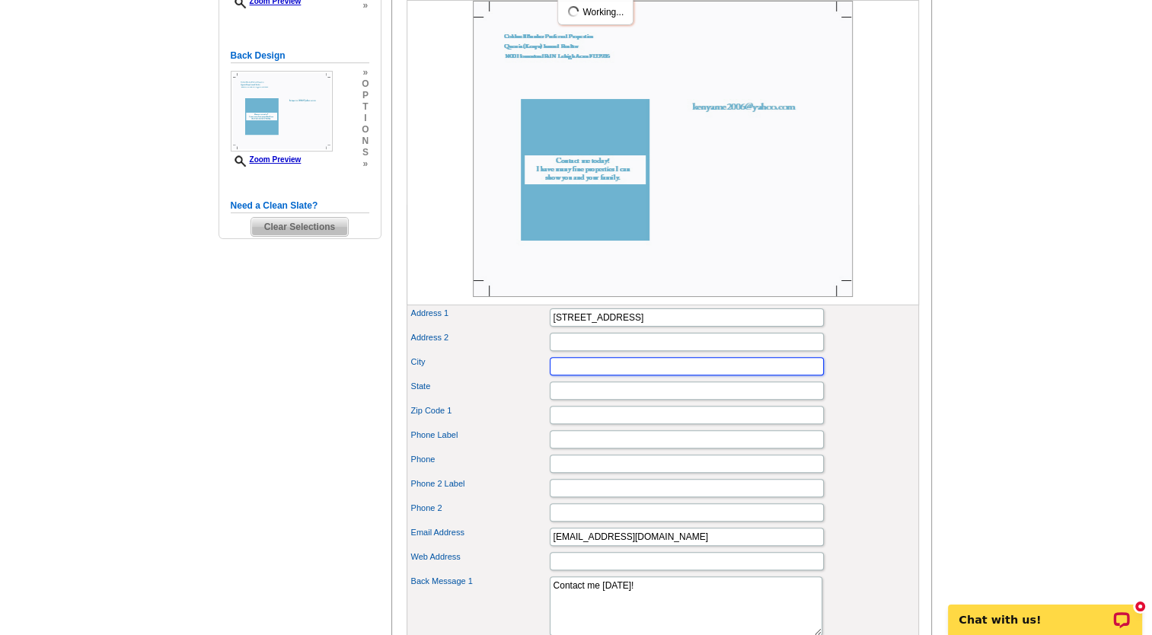
click at [631, 375] on input "City" at bounding box center [687, 366] width 274 height 18
type input "Lehigh Acres"
click at [606, 400] on input "State" at bounding box center [687, 391] width 274 height 18
type input "Fl"
click at [573, 424] on input "Zip Code 1" at bounding box center [687, 415] width 274 height 18
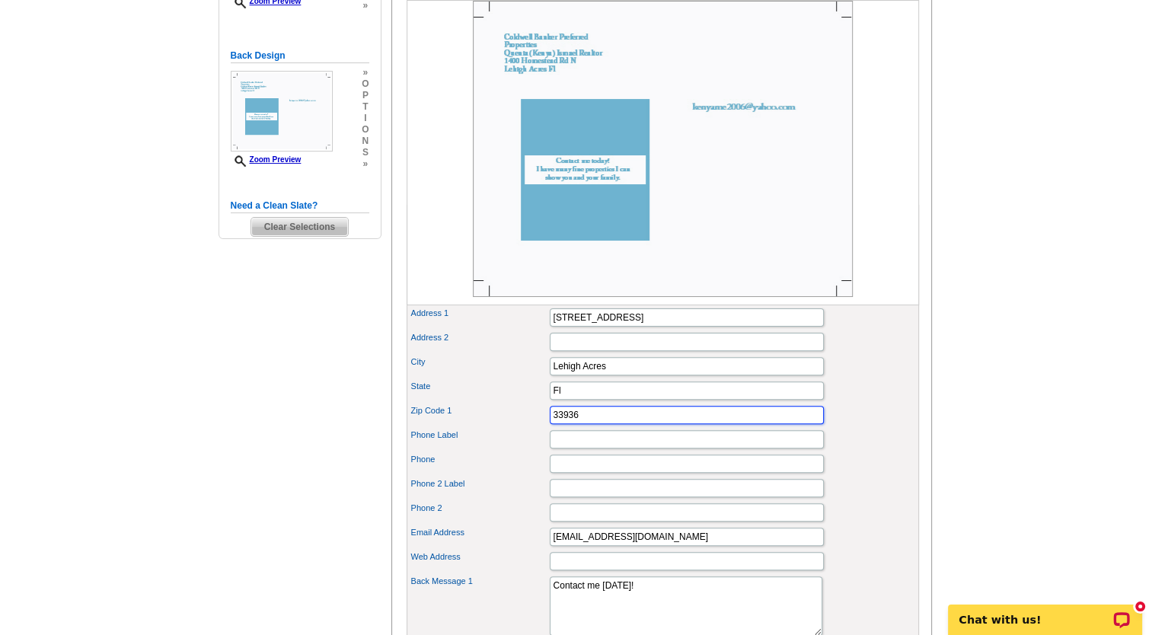
type input "33936"
click at [568, 449] on input "Phone Label" at bounding box center [687, 439] width 274 height 18
type input "239-440-9292"
click at [586, 473] on input "Phone" at bounding box center [687, 464] width 274 height 18
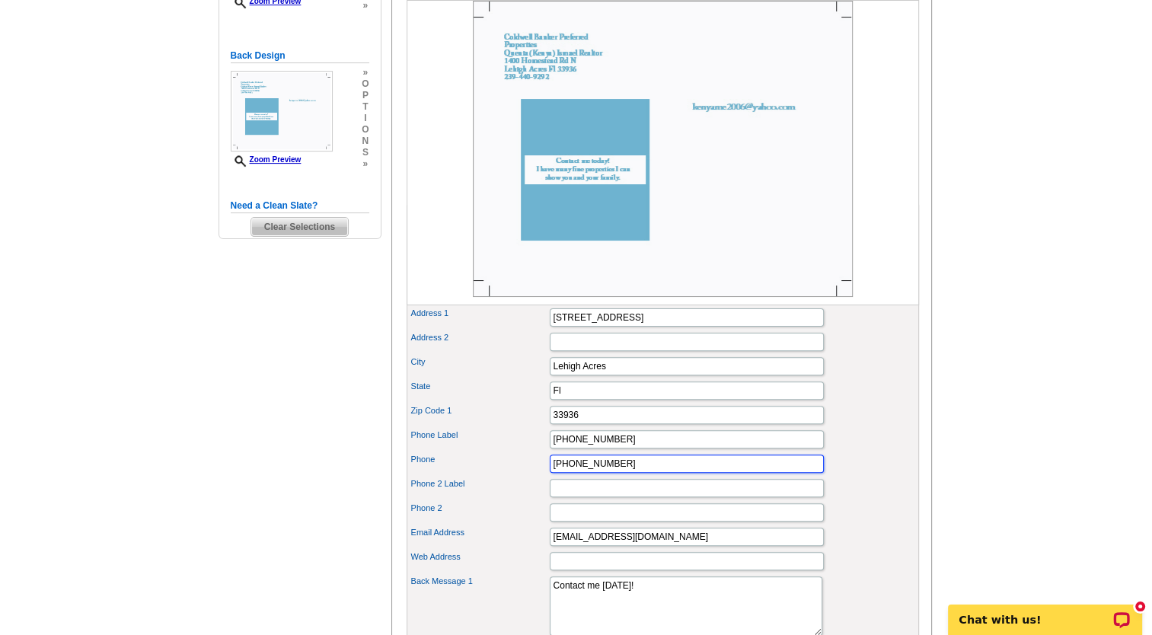
type input "239-369-6161"
click at [576, 497] on input "Phone 2 Label" at bounding box center [687, 488] width 274 height 18
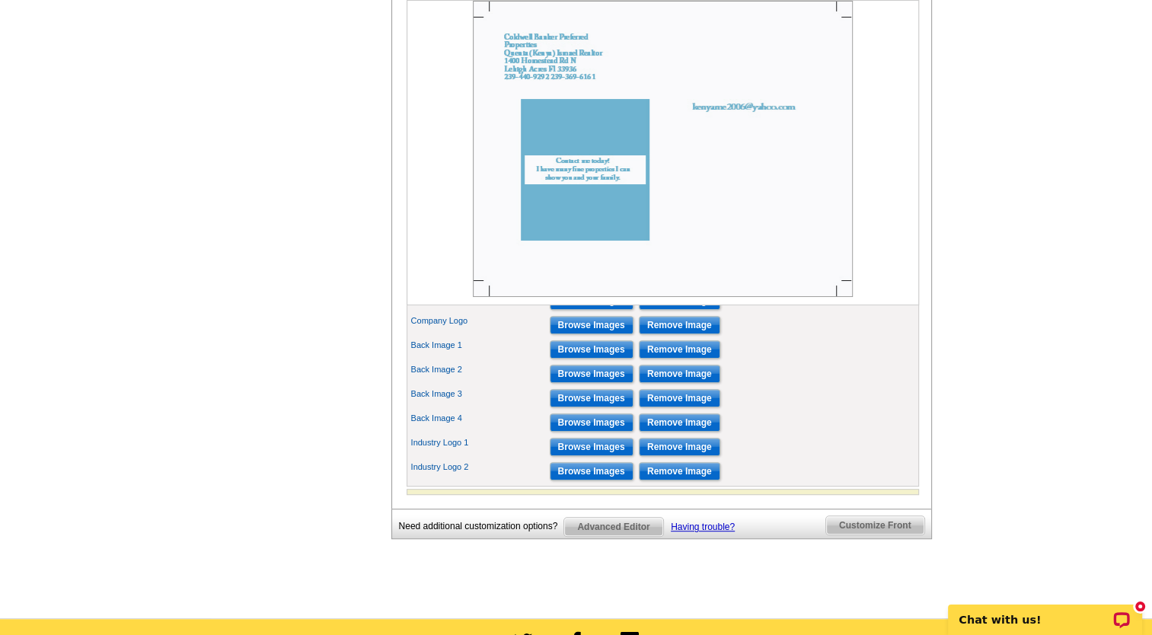
scroll to position [990, 0]
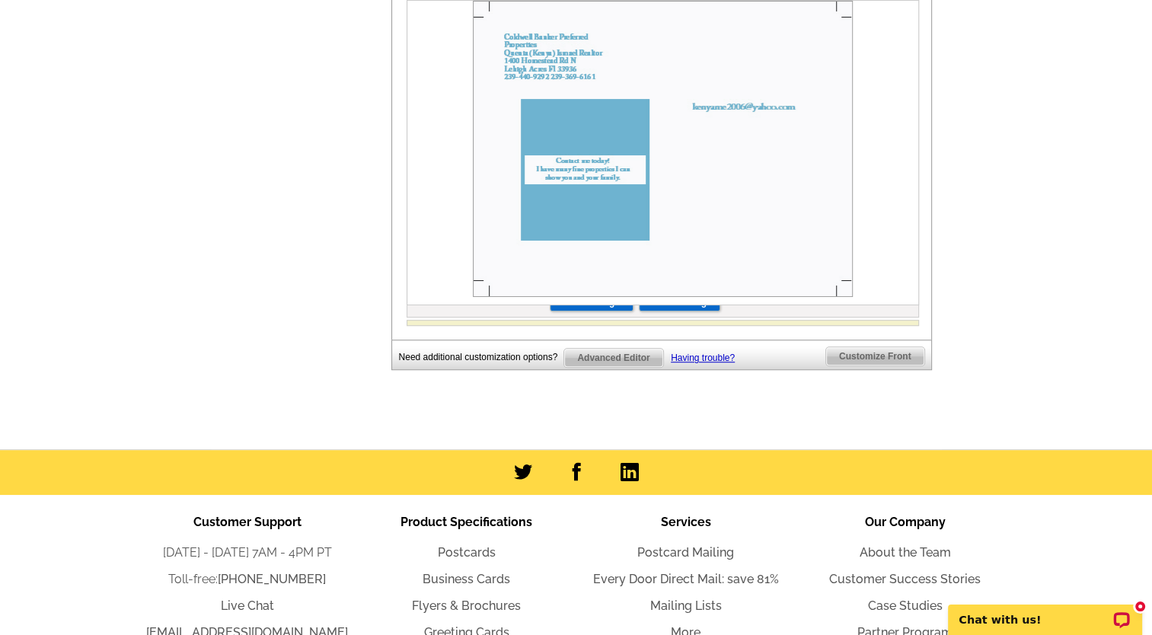
click at [876, 366] on span "Customize Front" at bounding box center [875, 356] width 98 height 18
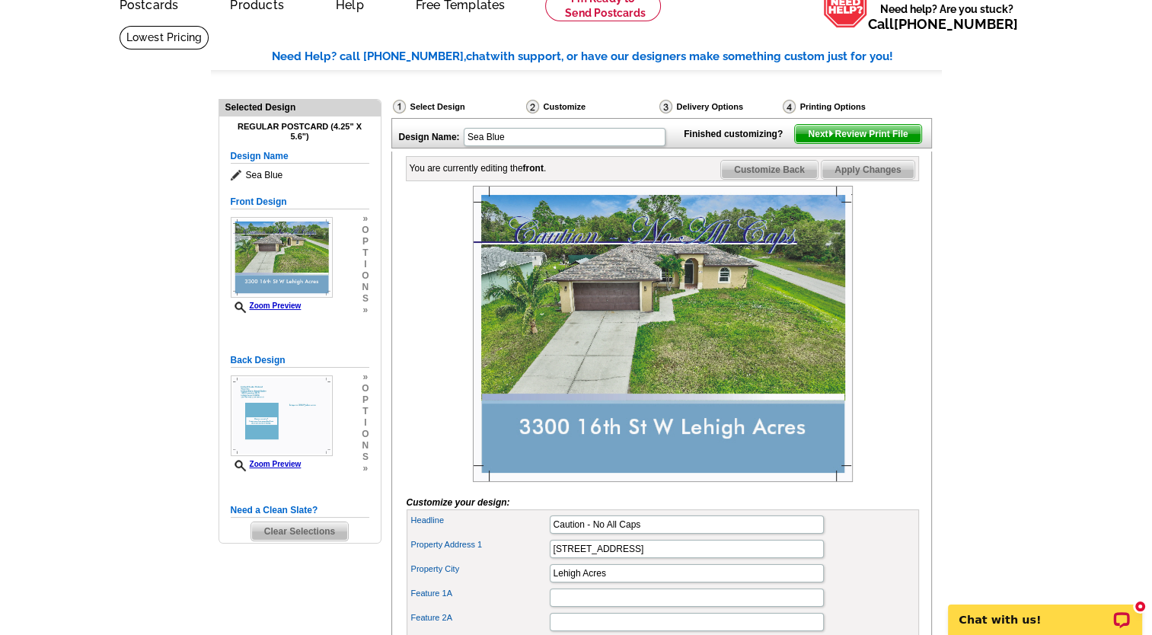
scroll to position [0, 0]
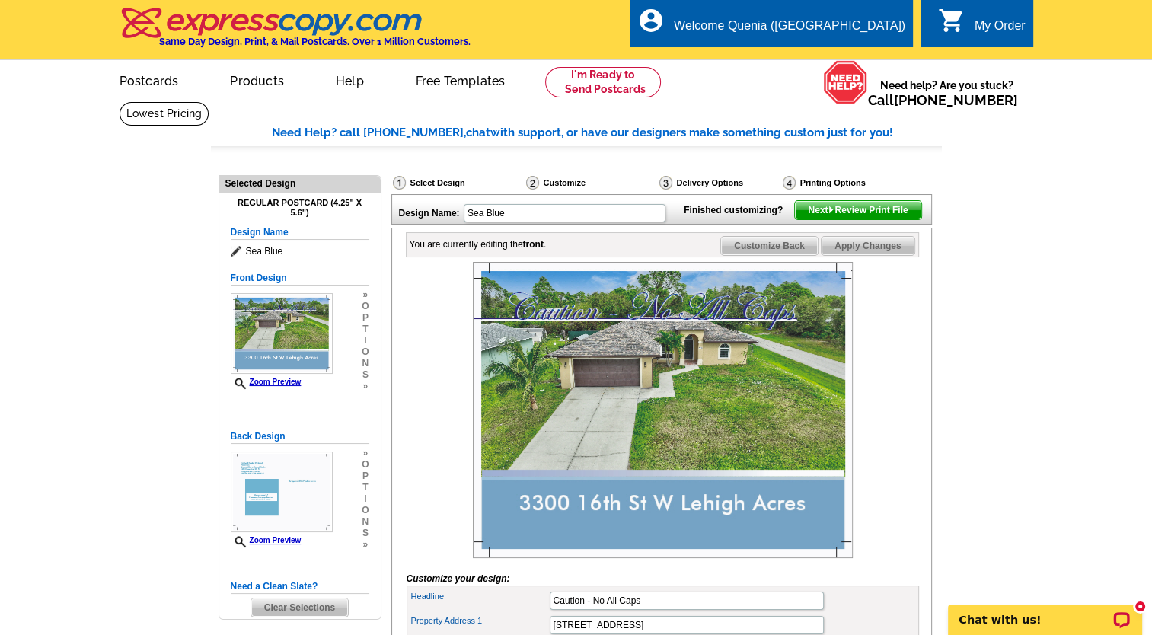
click at [828, 213] on img at bounding box center [831, 209] width 7 height 7
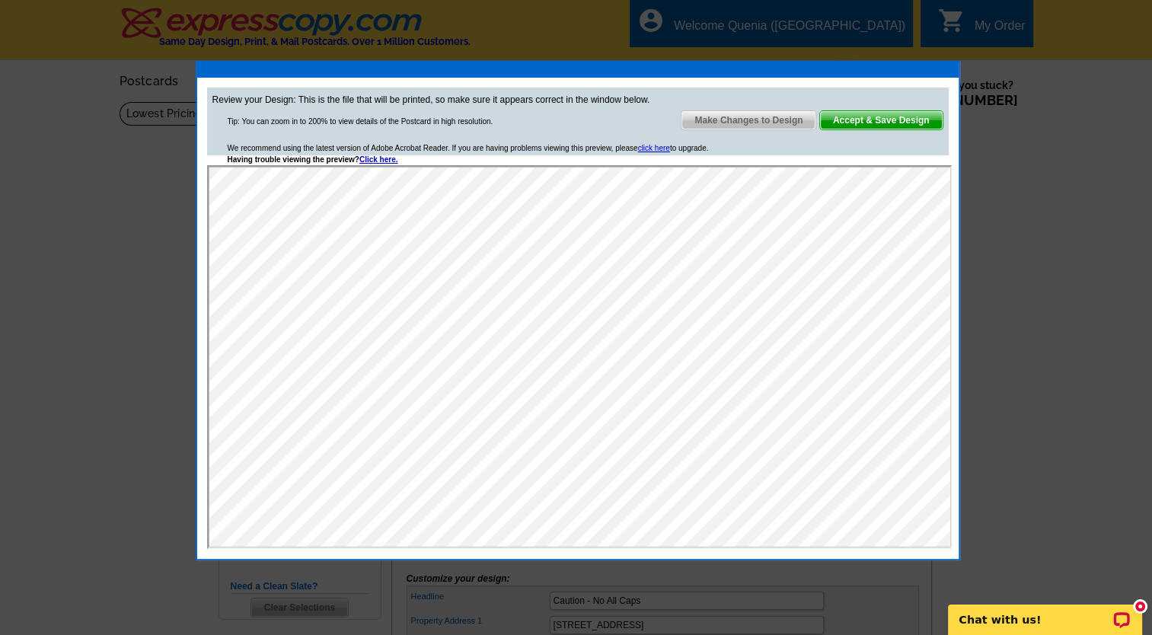
click at [874, 119] on span "Accept & Save Design" at bounding box center [881, 120] width 123 height 18
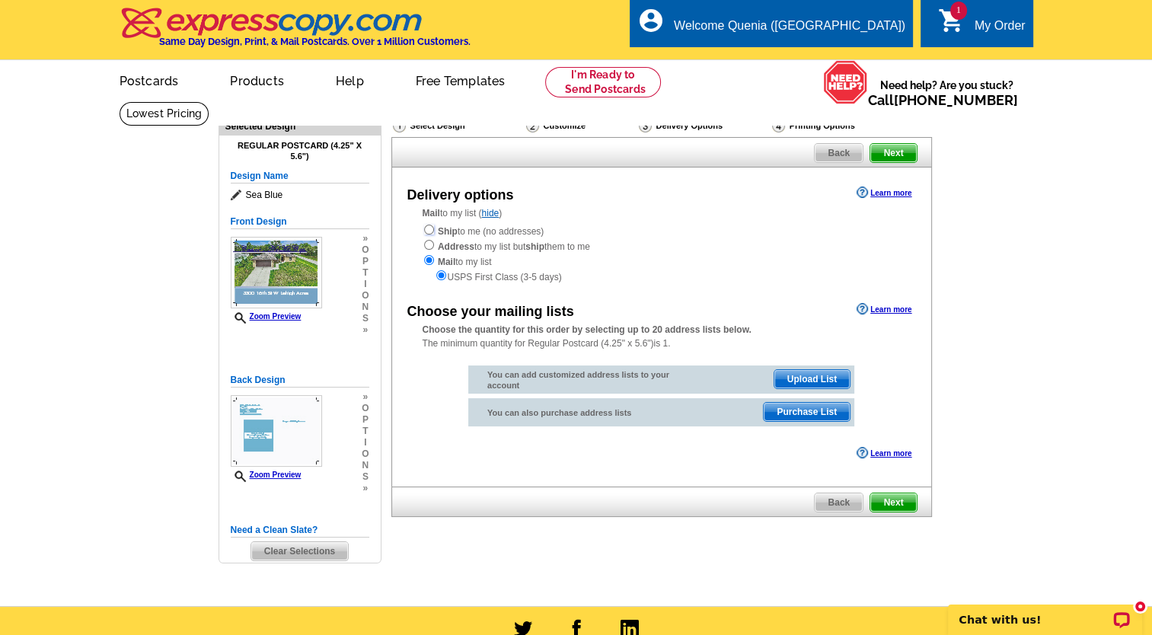
click at [429, 233] on input "radio" at bounding box center [429, 230] width 10 height 10
radio input "true"
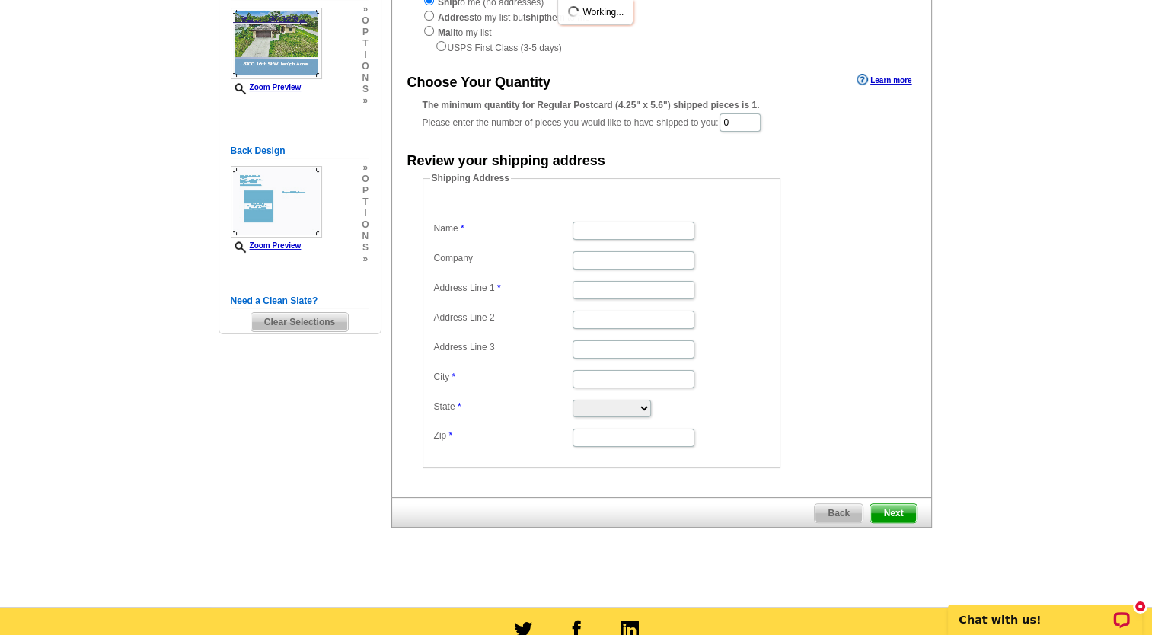
scroll to position [228, 0]
click at [631, 235] on input "Name" at bounding box center [634, 231] width 122 height 18
type input "[PERSON_NAME]"
click at [628, 259] on input "Company" at bounding box center [634, 261] width 122 height 18
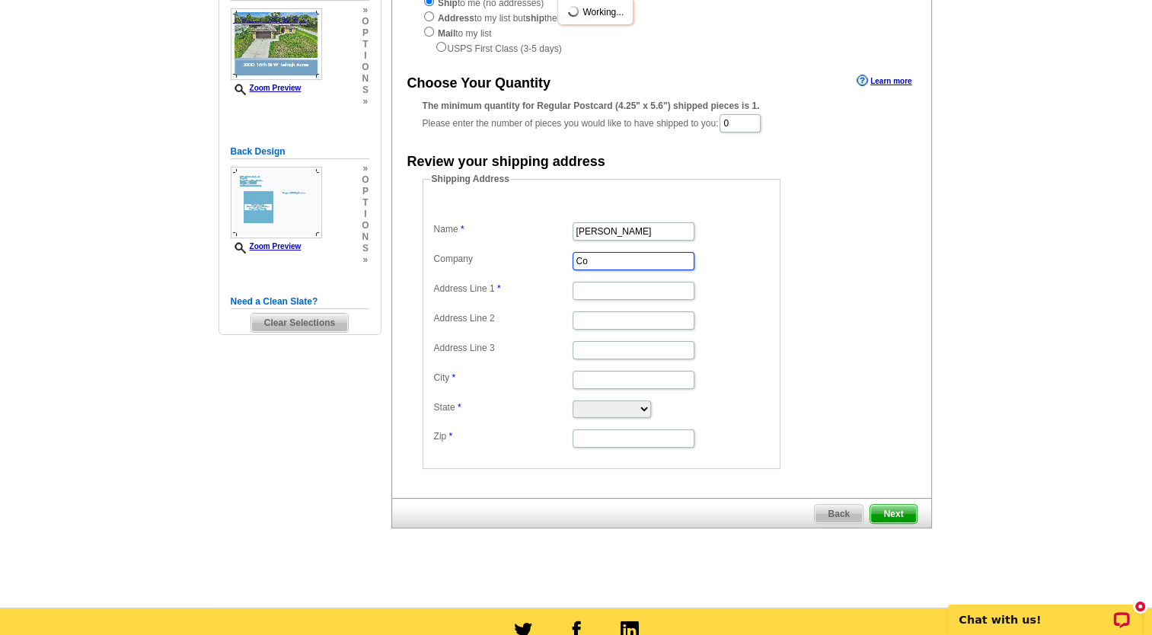
type input "Coldwell Banker Preferred Properties"
type input "[STREET_ADDRESS]"
type input "Lehigh Acres"
select select "FL"
type input "33936"
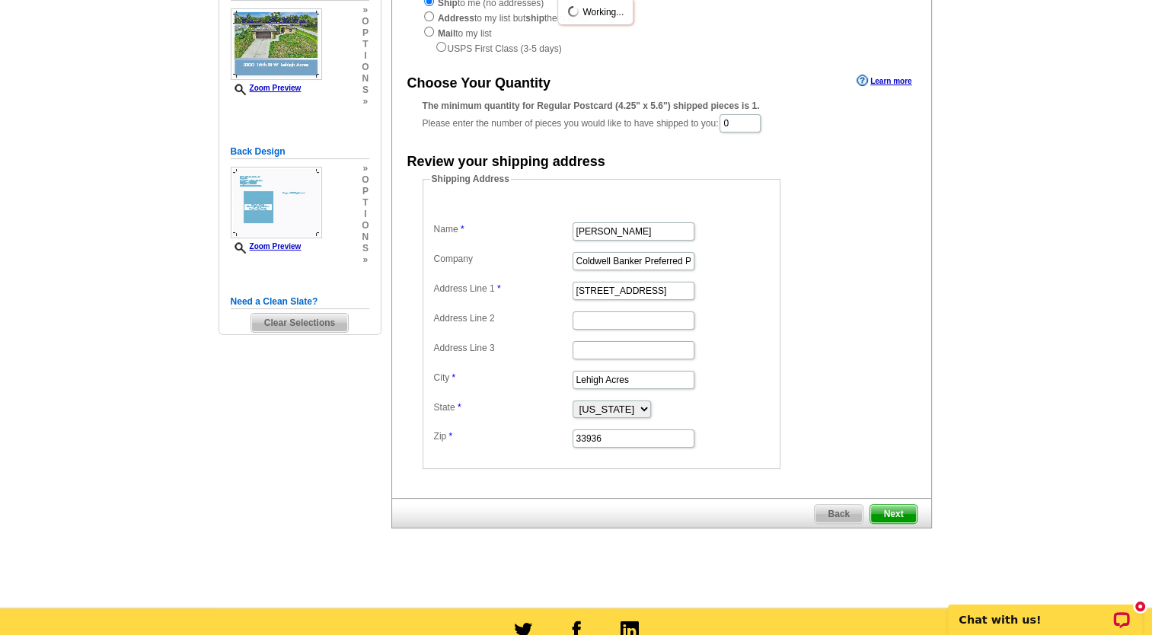
click at [798, 294] on dd "Shipping Address Name Quenia Ismael Company Coldwell Banker Preferred Propertie…" at bounding box center [625, 320] width 405 height 297
click at [896, 512] on span "Next" at bounding box center [893, 514] width 46 height 18
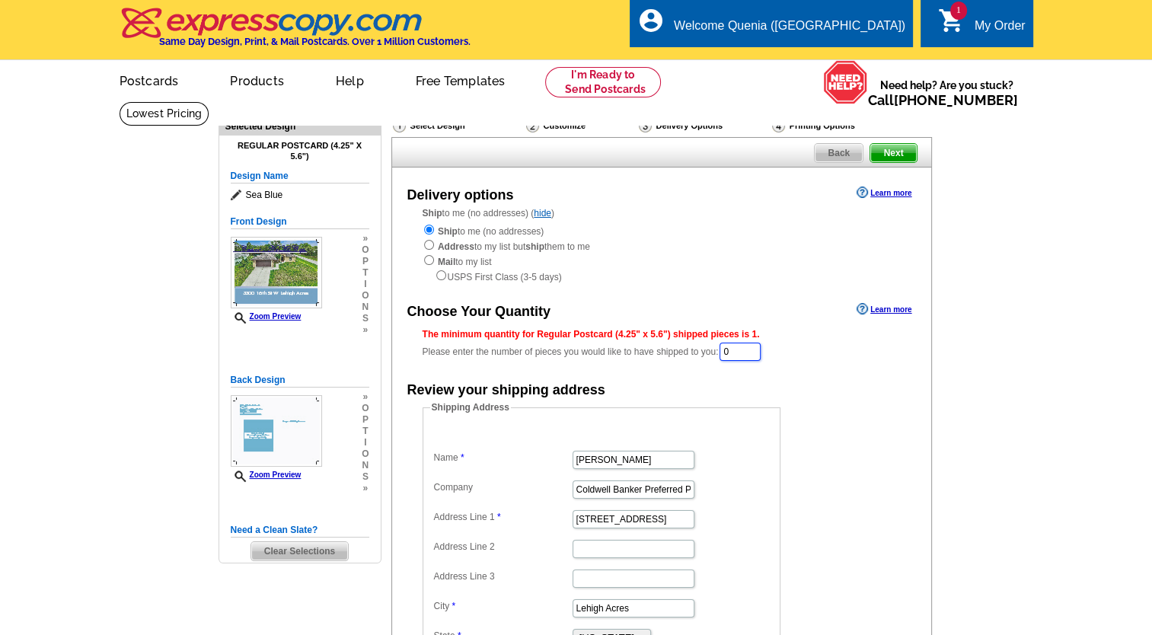
click at [746, 349] on input "0" at bounding box center [740, 352] width 41 height 18
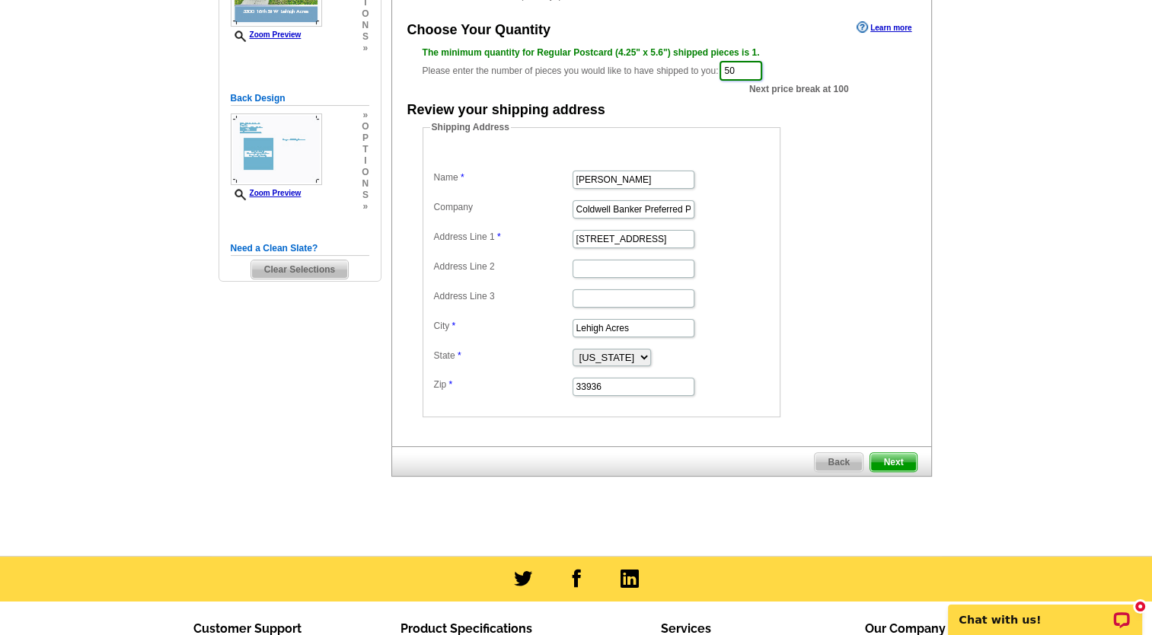
scroll to position [305, 0]
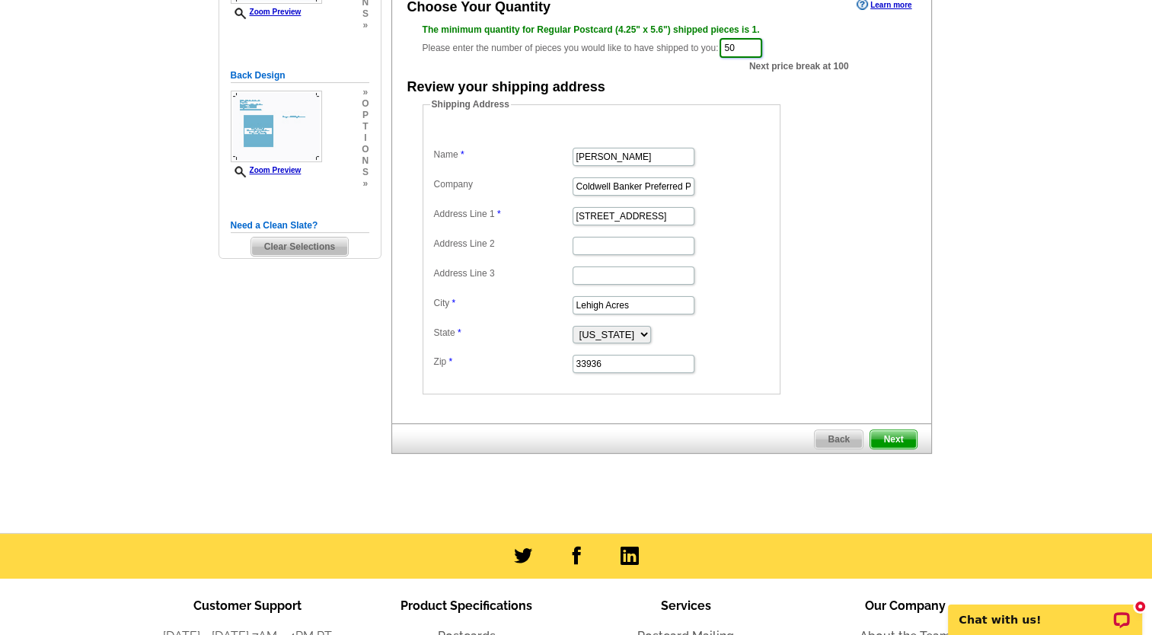
type input "50"
click at [893, 439] on span "Next" at bounding box center [893, 439] width 46 height 18
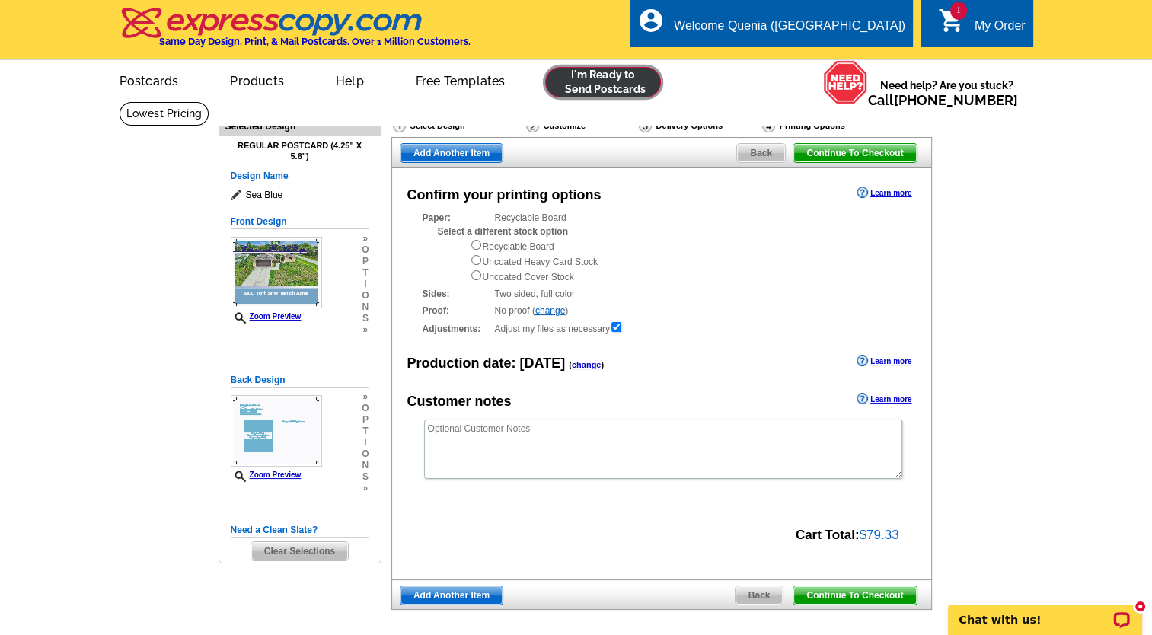
click at [605, 88] on link at bounding box center [603, 82] width 117 height 30
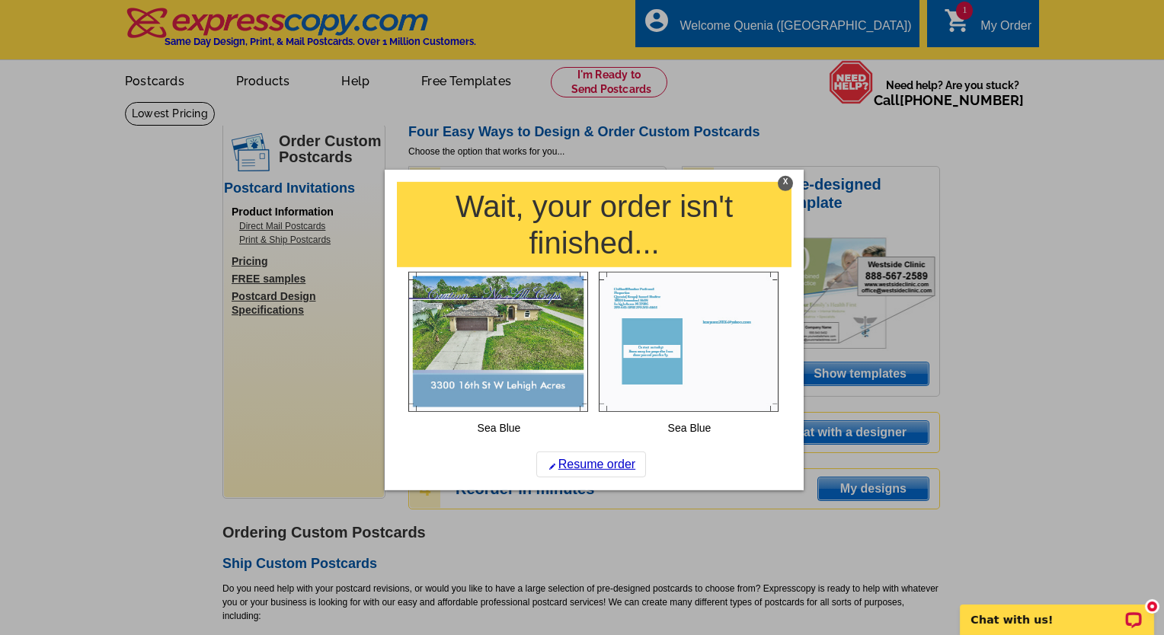
click at [783, 177] on div "X" at bounding box center [785, 183] width 15 height 15
